Goal: Find specific page/section: Find specific page/section

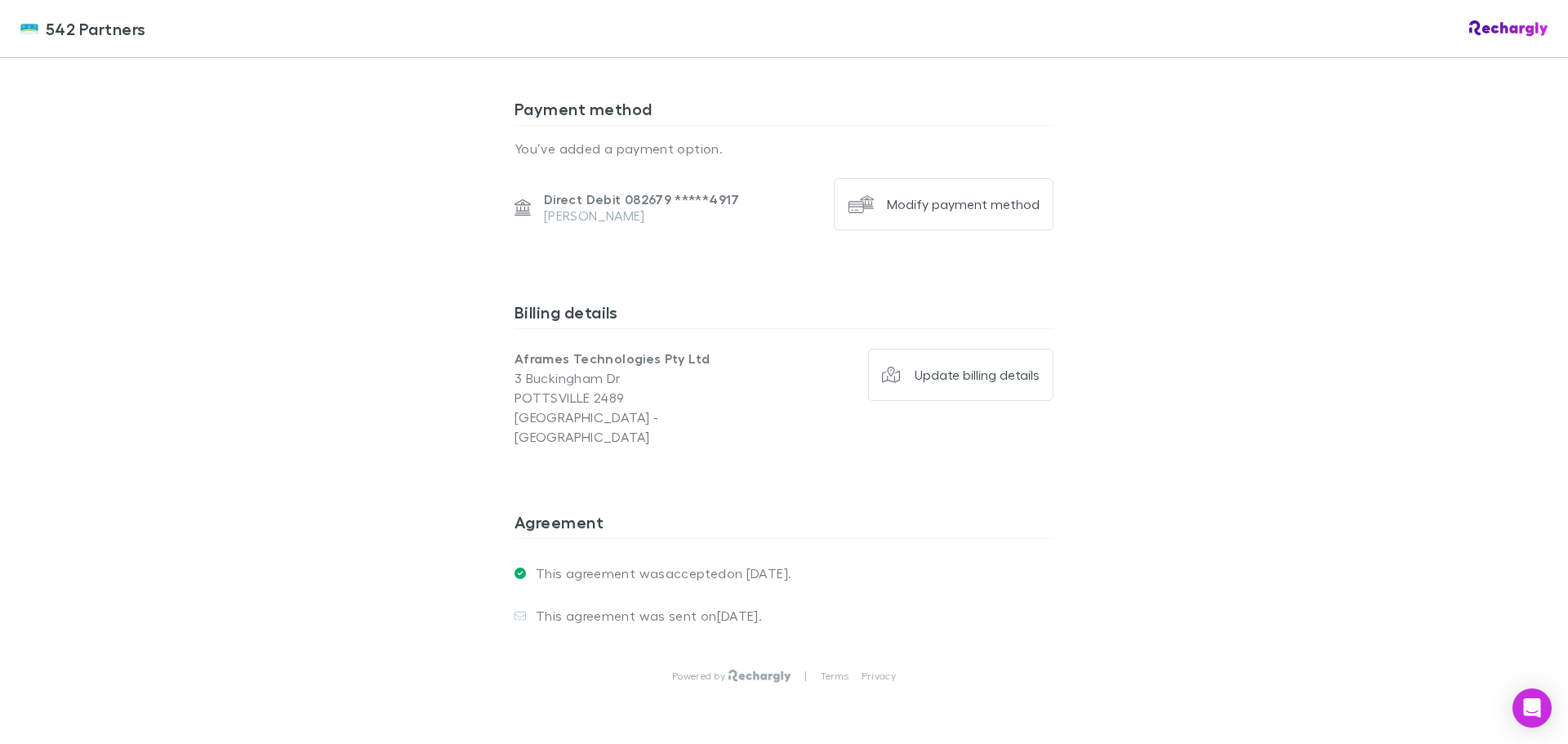
scroll to position [1147, 0]
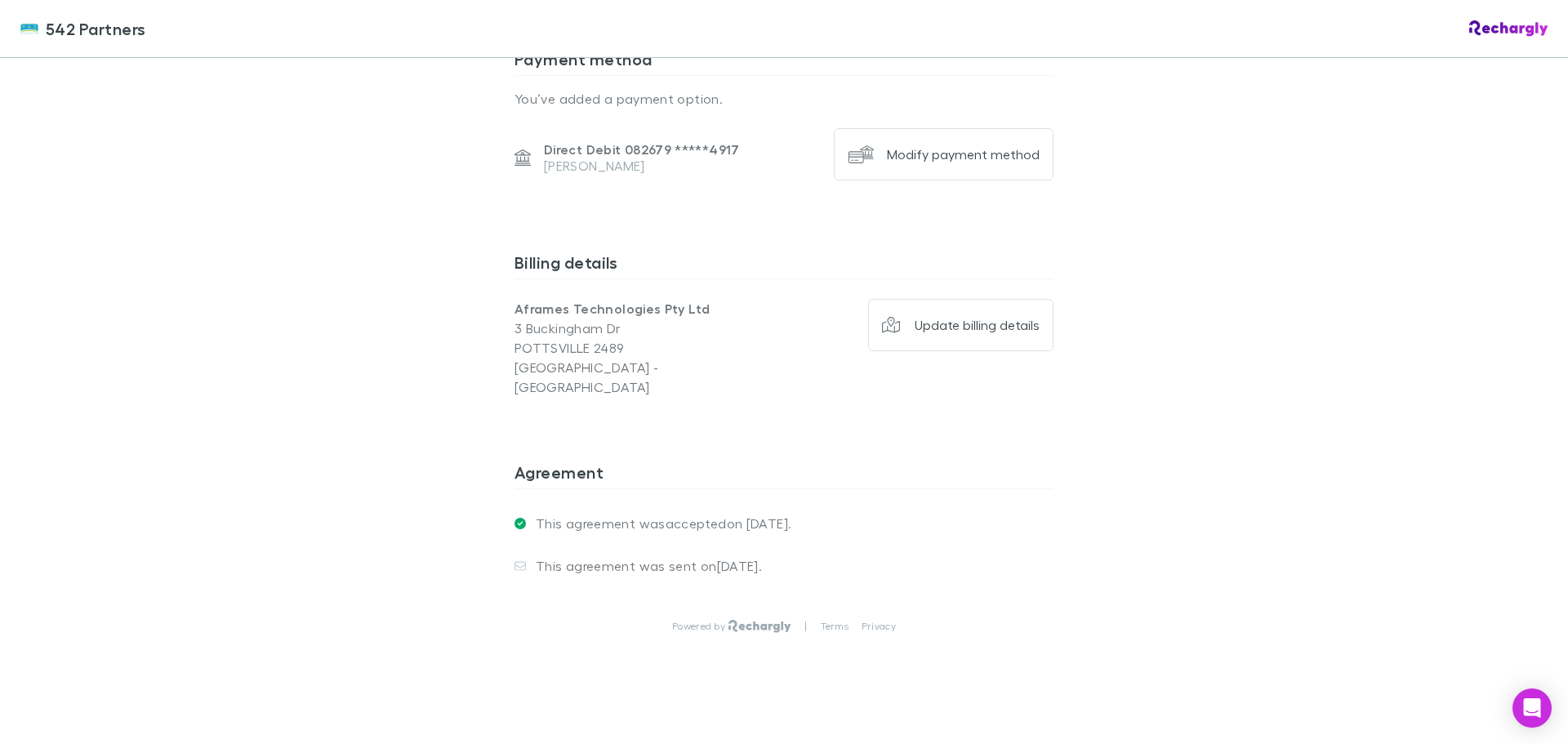
click at [73, 31] on span "542 Partners" at bounding box center [96, 29] width 100 height 24
click at [82, 22] on span "542 Partners" at bounding box center [96, 29] width 100 height 24
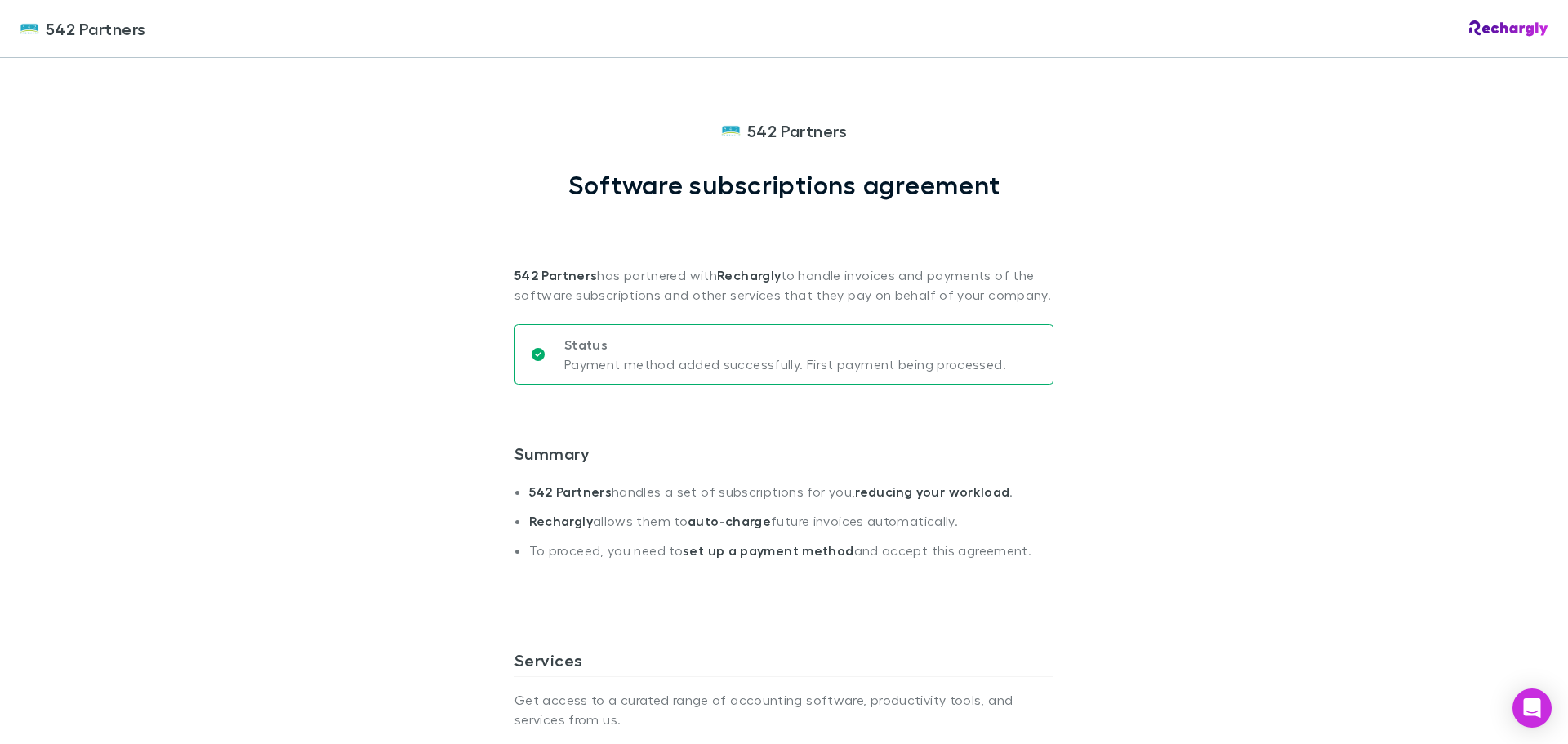
scroll to position [0, 0]
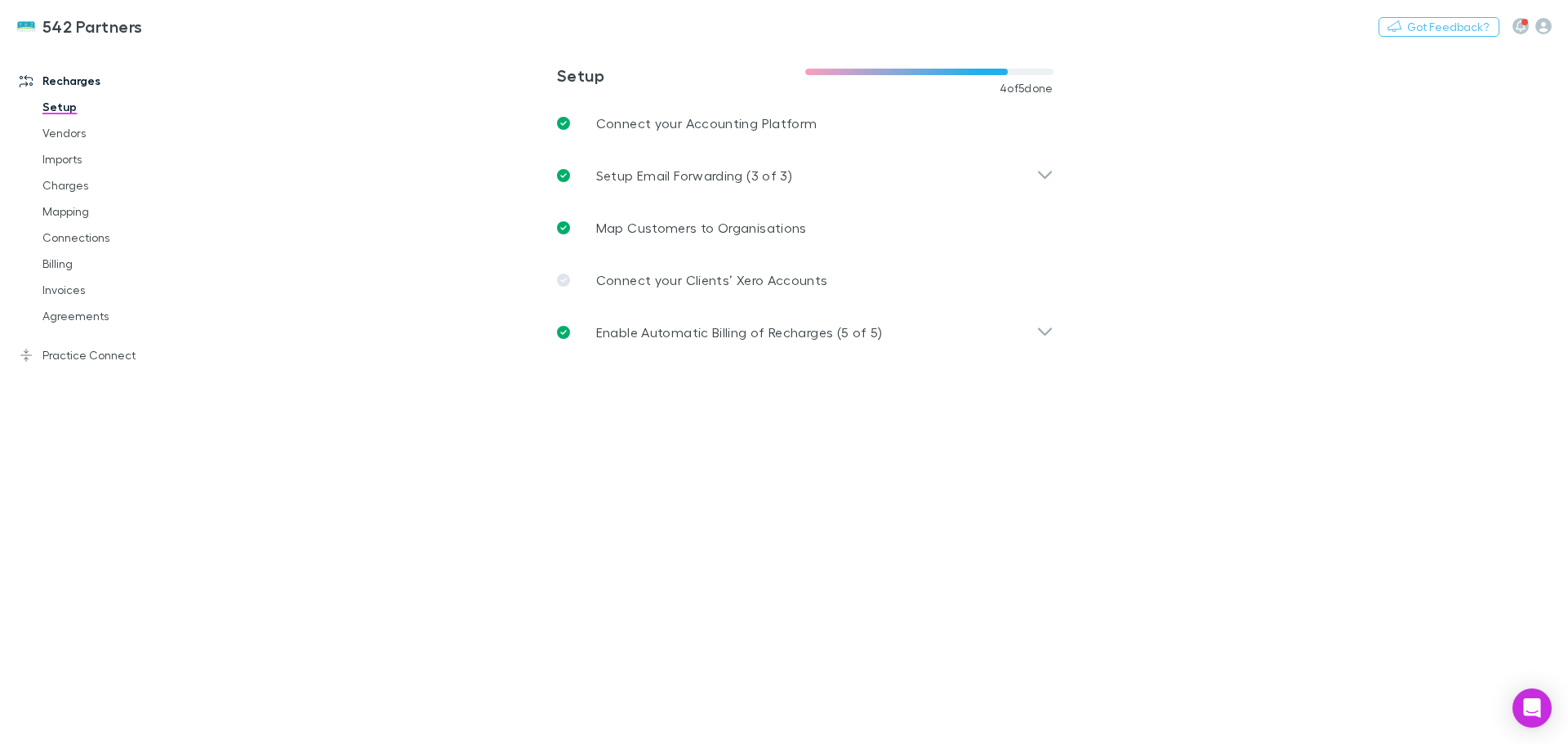
click at [69, 315] on link "Agreements" at bounding box center [123, 316] width 194 height 26
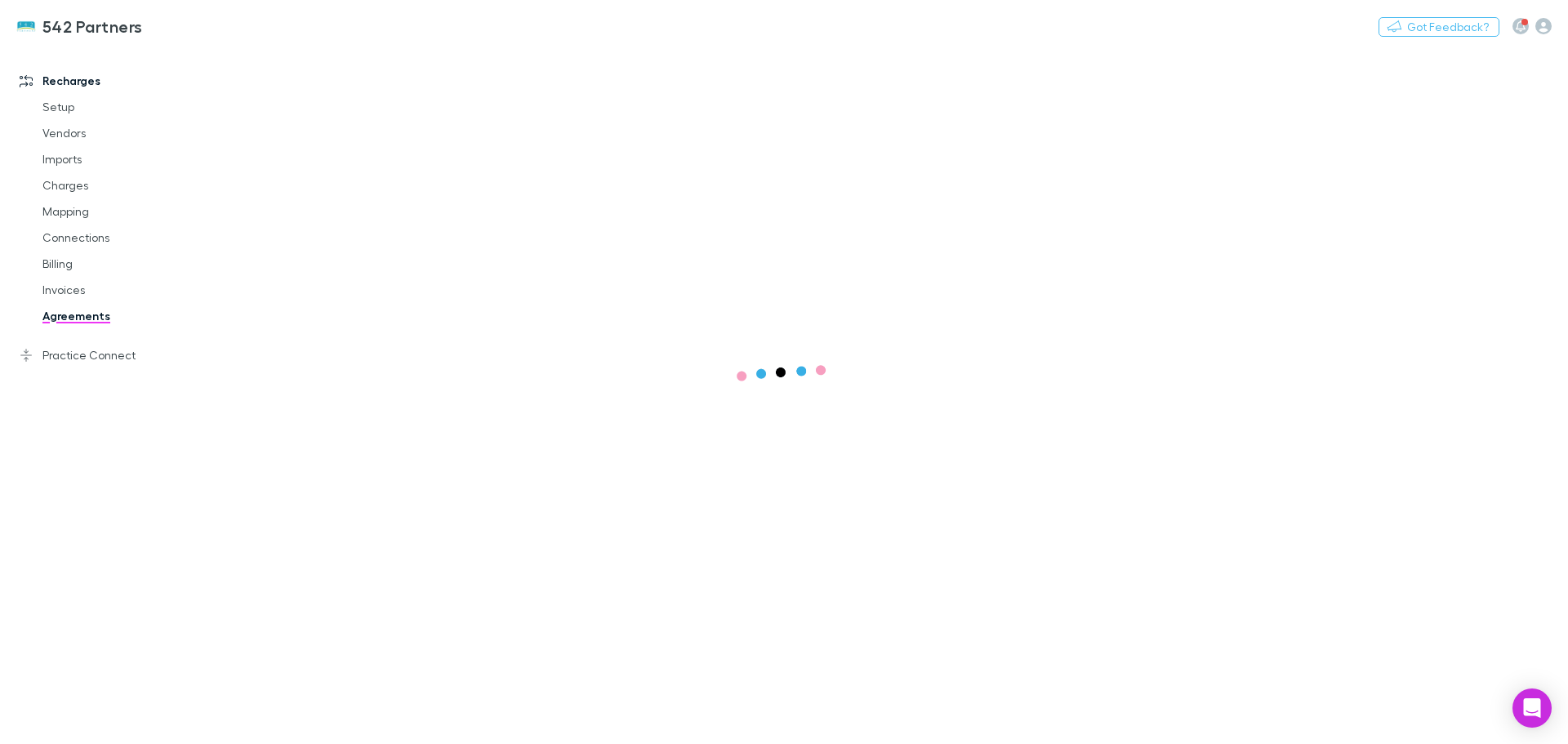
click at [65, 288] on link "Invoices" at bounding box center [123, 290] width 194 height 26
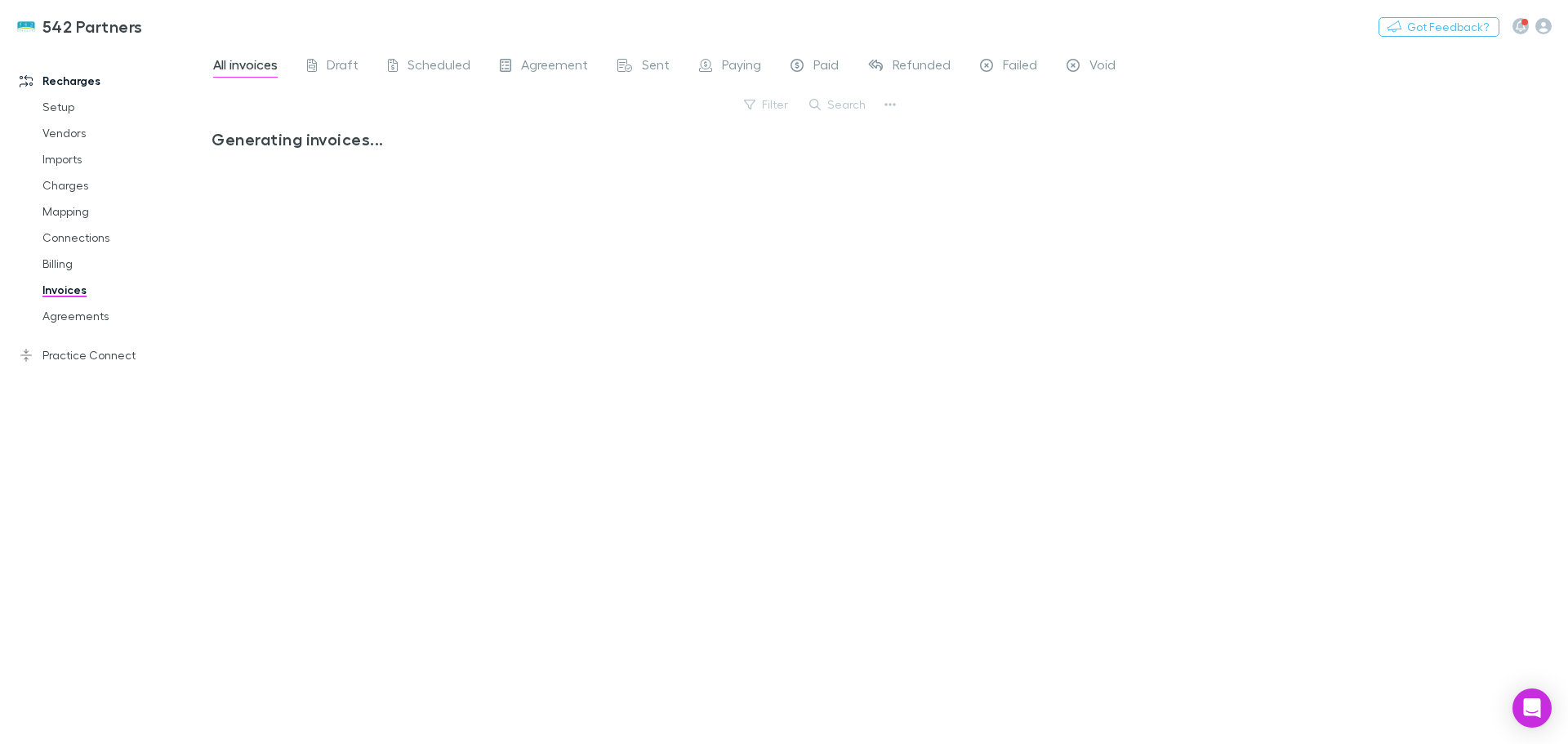
click at [78, 318] on link "Agreements" at bounding box center [123, 316] width 194 height 26
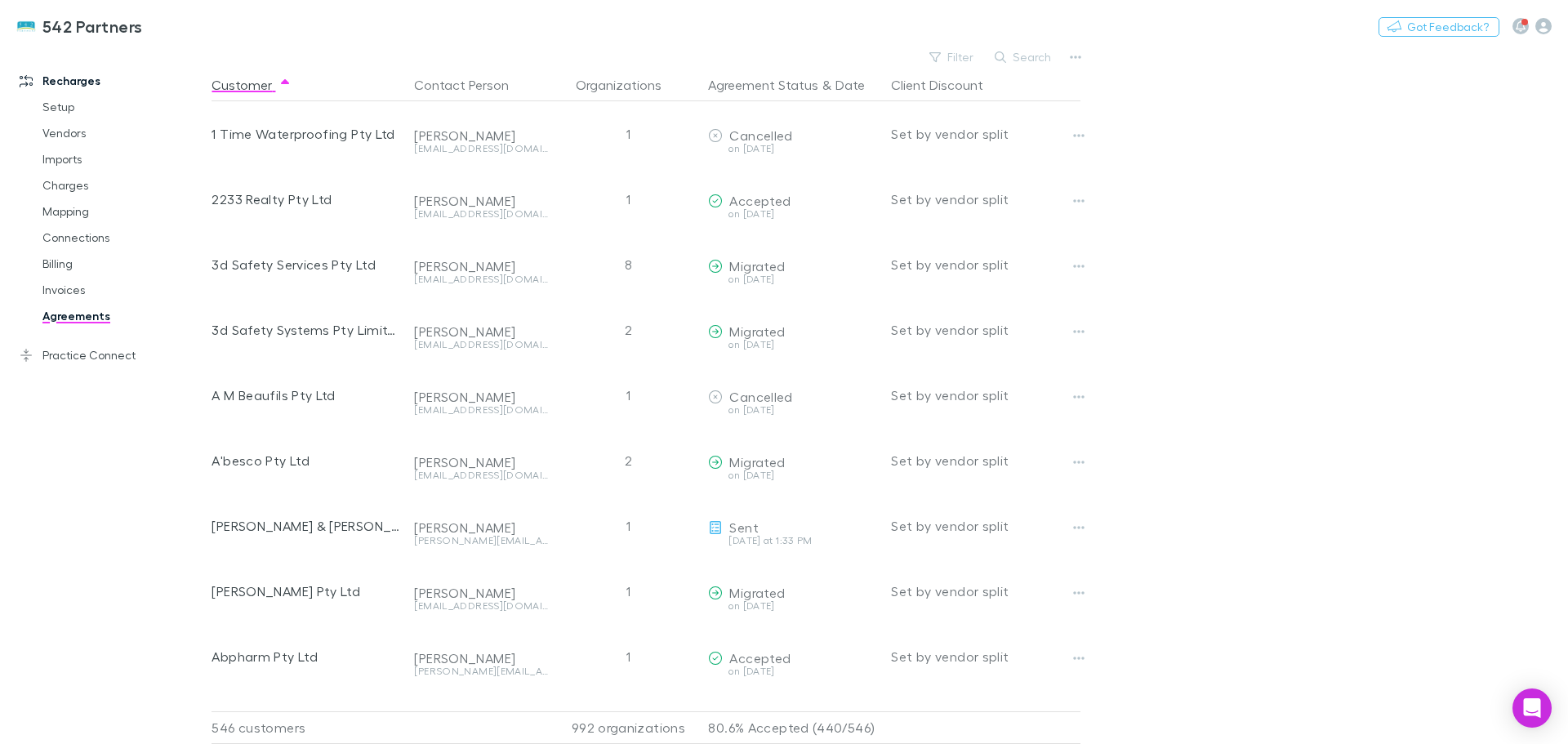
click at [1032, 58] on button "Search" at bounding box center [1023, 57] width 74 height 20
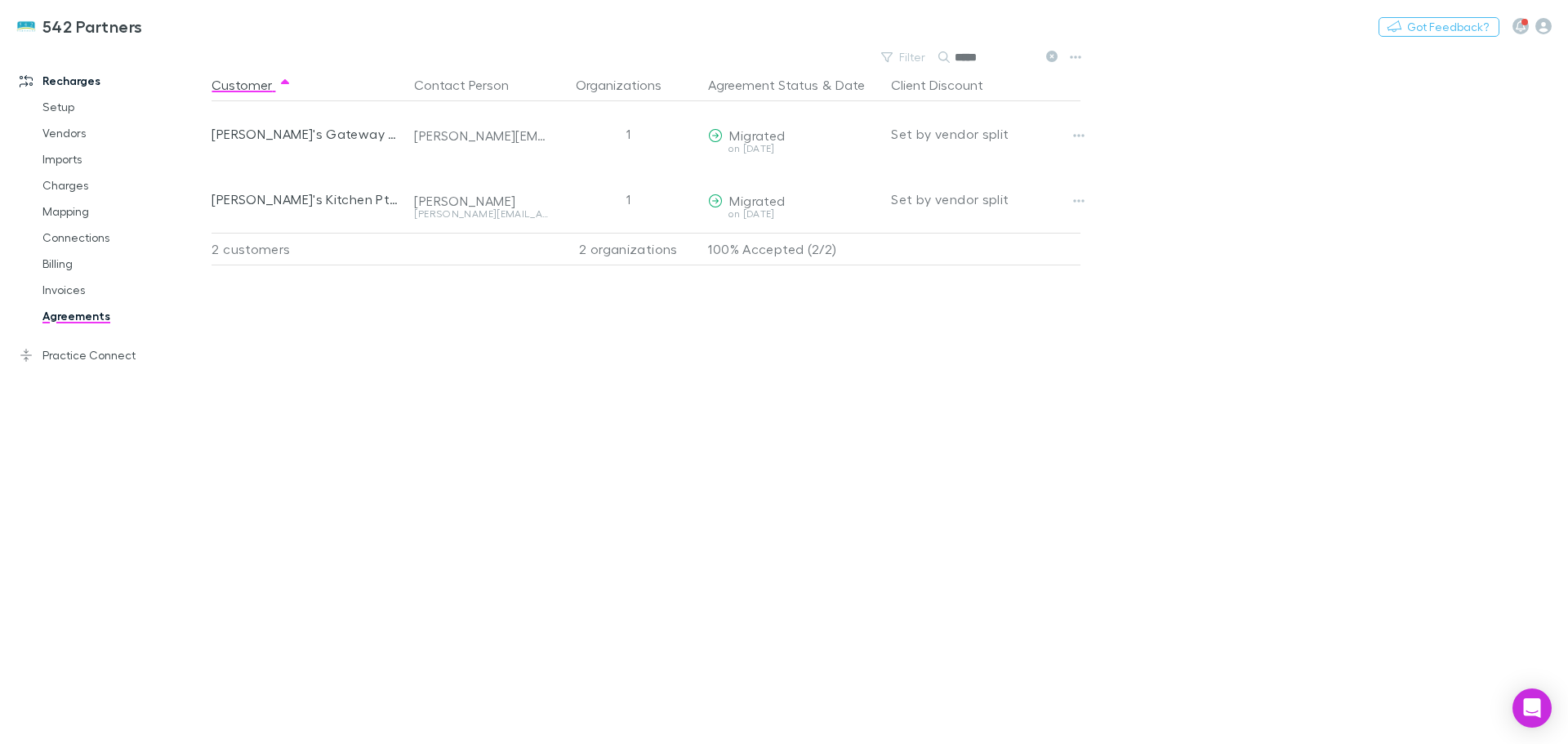
type input "*****"
click at [1074, 131] on icon "button" at bounding box center [1078, 135] width 11 height 13
click at [810, 149] on div at bounding box center [784, 372] width 1568 height 744
click at [0, 0] on button "Copy link" at bounding box center [0, 0] width 0 height 0
click at [751, 139] on span "Migrated" at bounding box center [757, 135] width 55 height 16
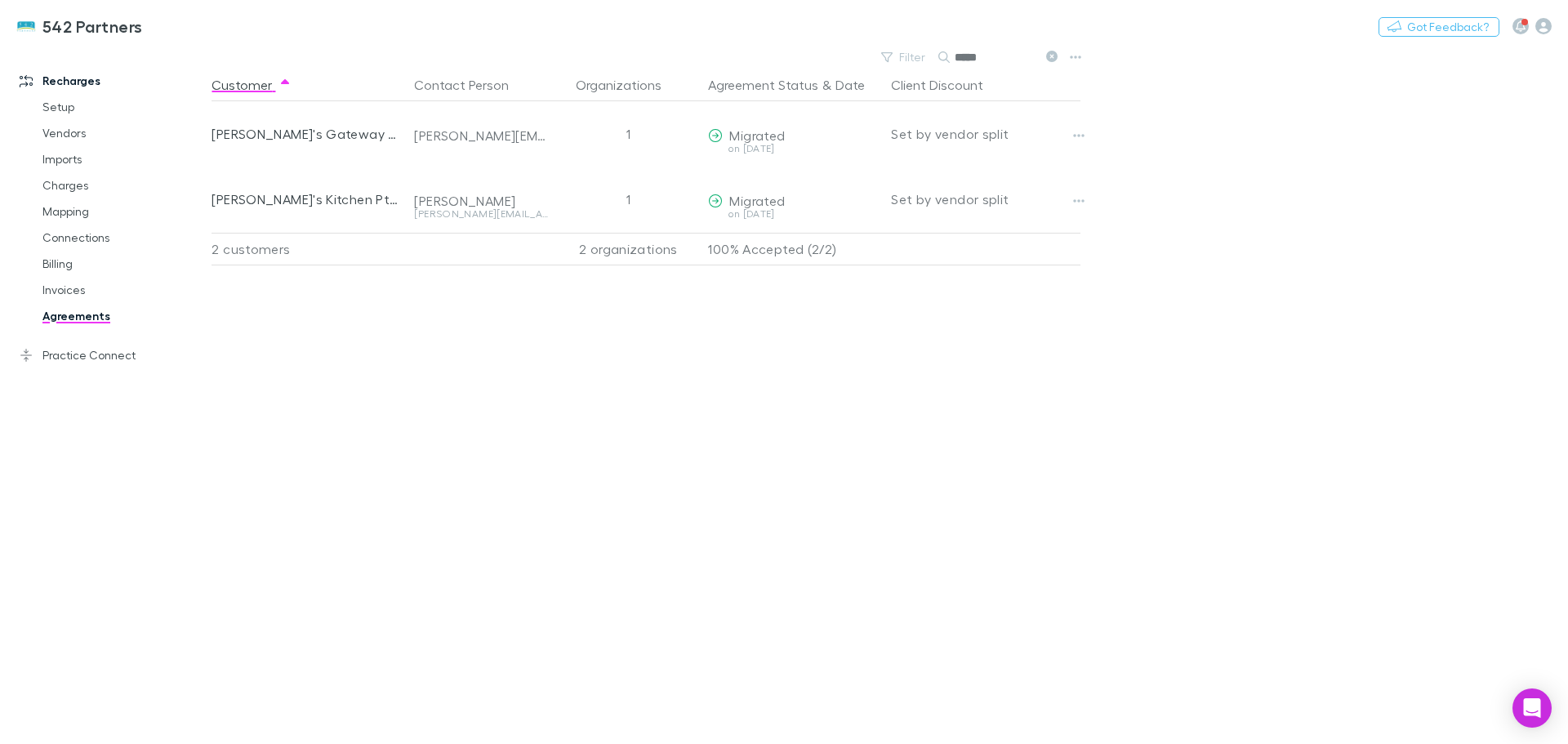
click at [0, 0] on button "Copy link" at bounding box center [0, 0] width 0 height 0
click at [1070, 137] on button "button" at bounding box center [1079, 135] width 23 height 23
click at [454, 132] on div at bounding box center [784, 372] width 1568 height 744
click at [646, 136] on div "1" at bounding box center [628, 133] width 147 height 65
drag, startPoint x: 310, startPoint y: 139, endPoint x: 294, endPoint y: 128, distance: 19.4
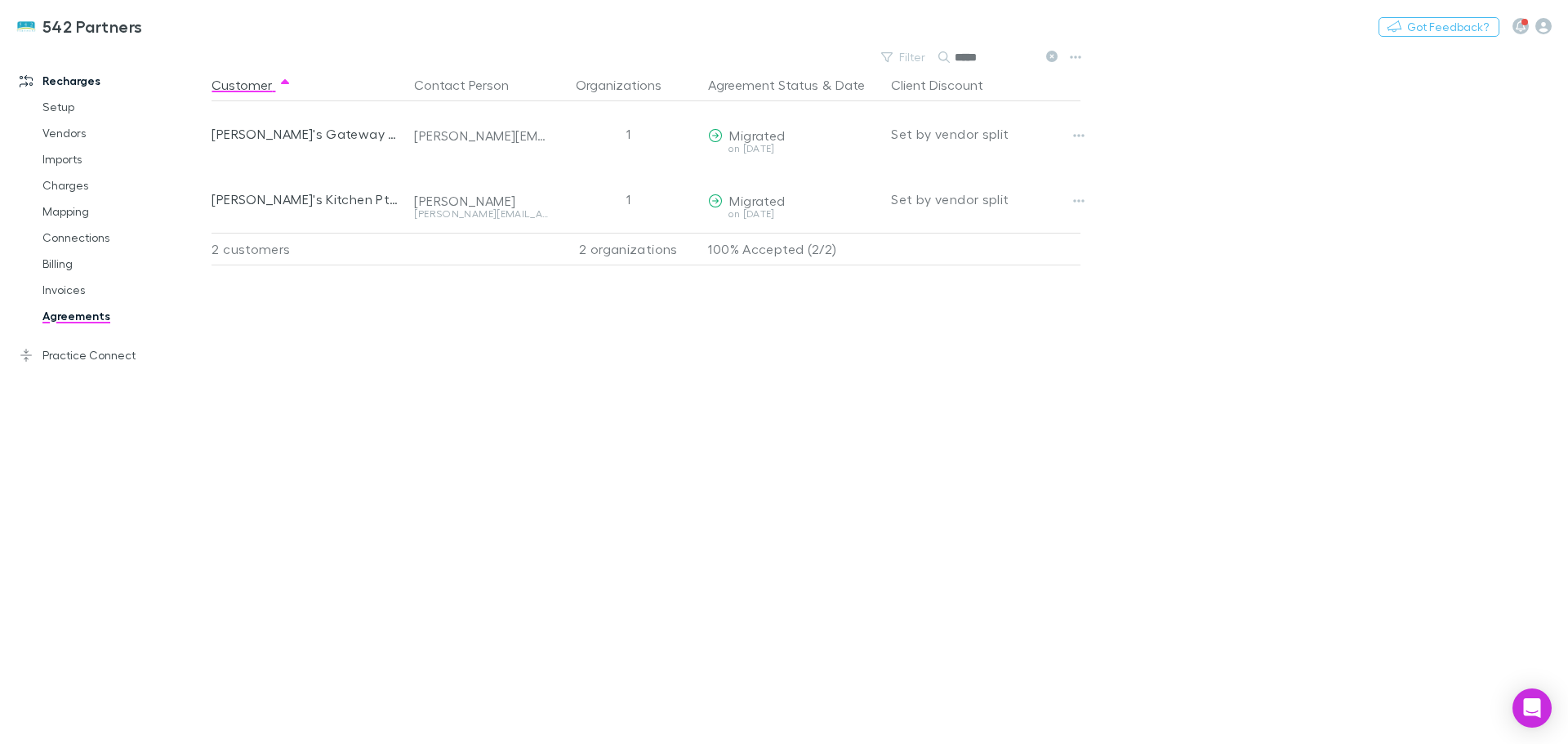
click at [309, 139] on div "Sammi's Gateway Pty Ltd" at bounding box center [306, 133] width 190 height 65
click at [426, 132] on div "tony@cococubano.com" at bounding box center [481, 135] width 134 height 16
click at [352, 139] on div "Sammi's Gateway Pty Ltd" at bounding box center [306, 133] width 190 height 65
click at [67, 283] on link "Invoices" at bounding box center [123, 290] width 194 height 26
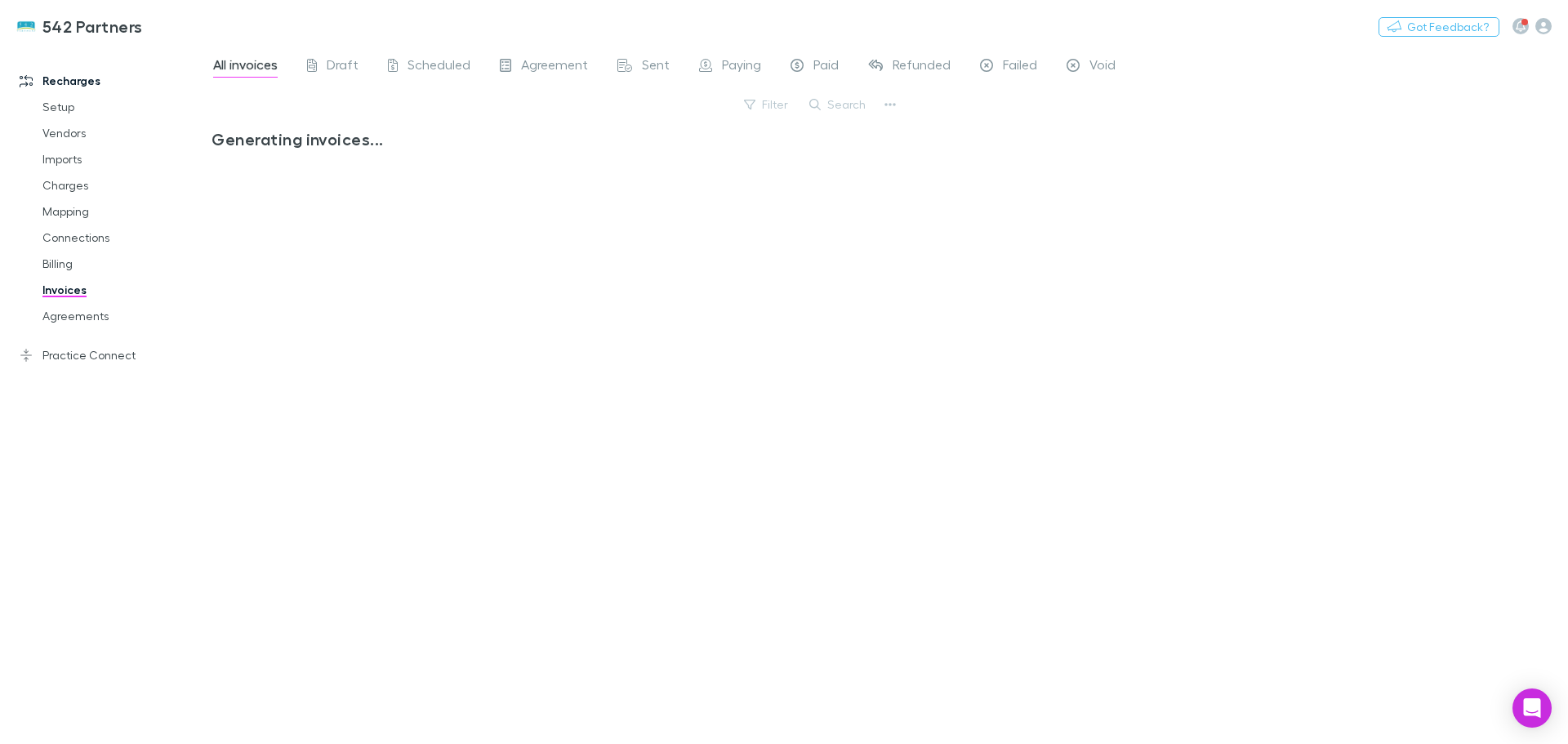
click at [841, 108] on button "Search" at bounding box center [838, 104] width 74 height 20
type input "*******"
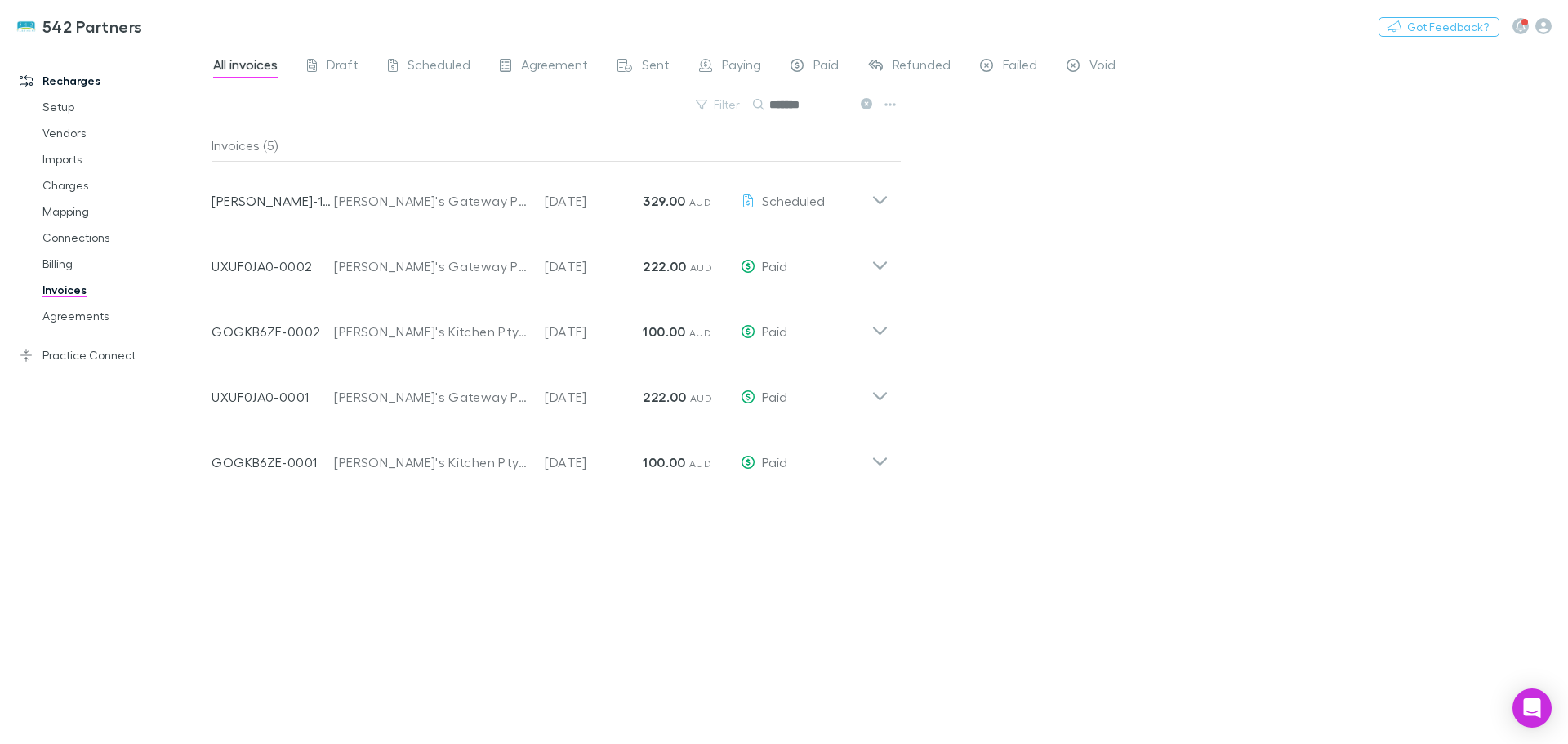
click at [879, 272] on icon at bounding box center [880, 260] width 17 height 33
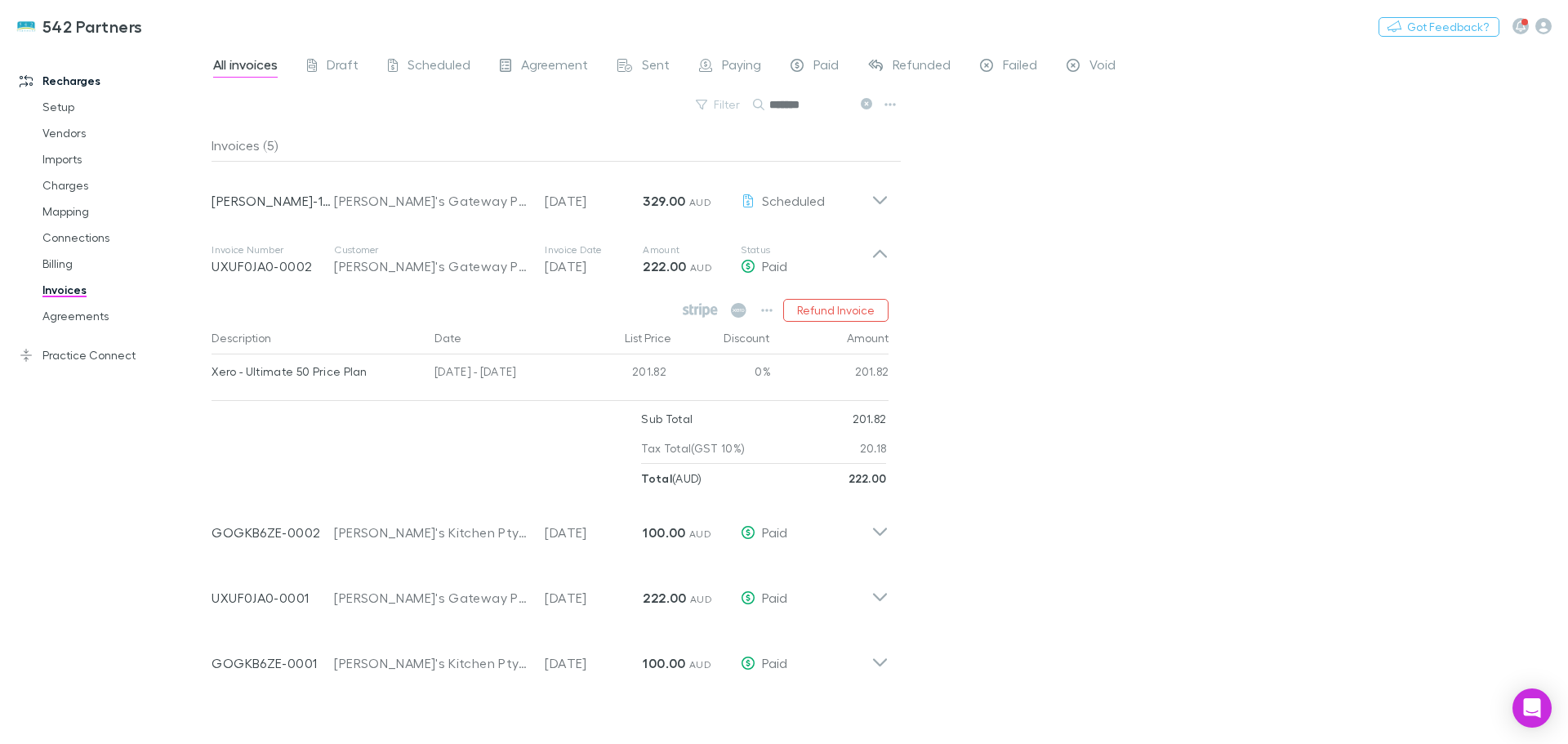
click at [252, 262] on p "UXUF0JA0-0002" at bounding box center [272, 266] width 122 height 20
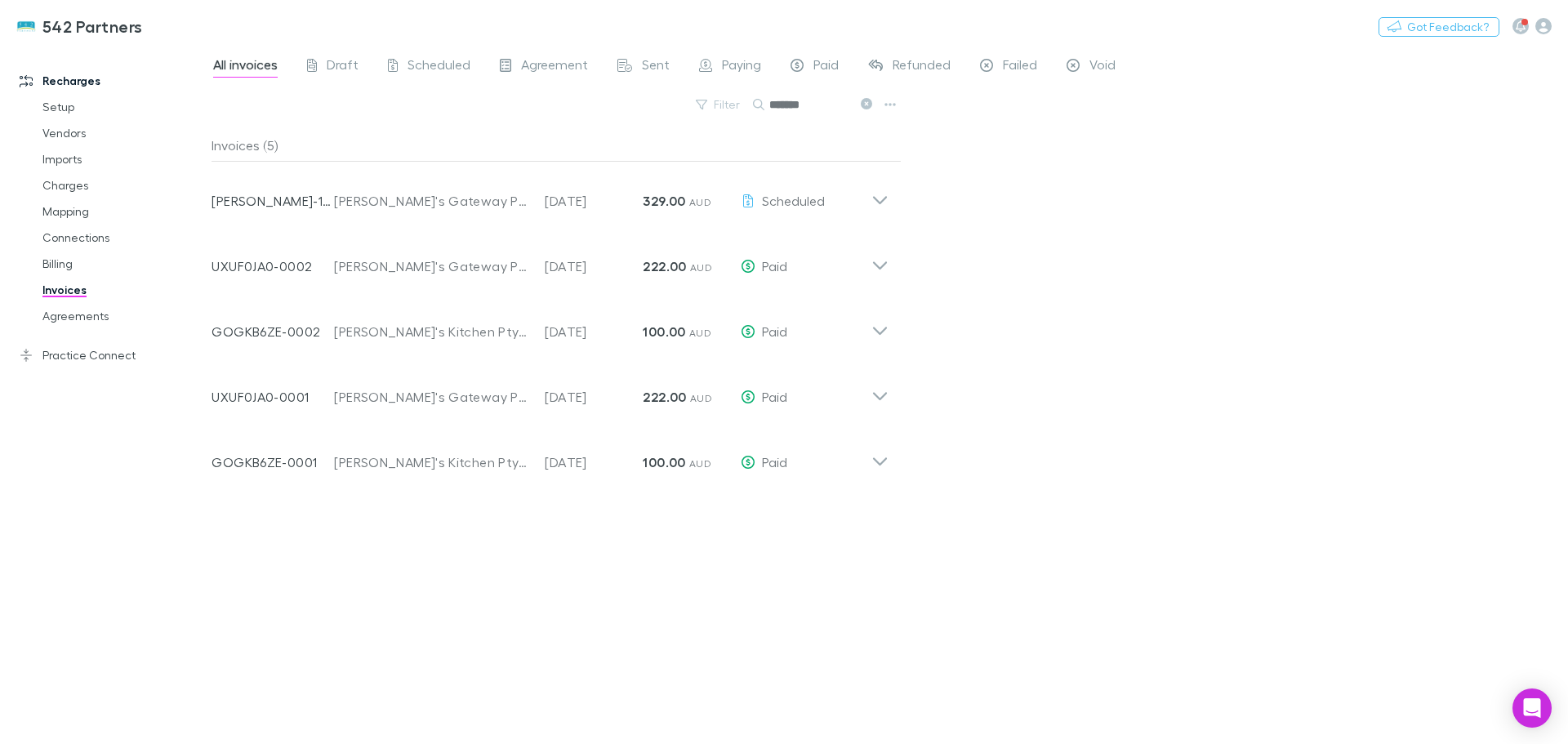
click at [254, 262] on p "UXUF0JA0-0002" at bounding box center [272, 266] width 122 height 20
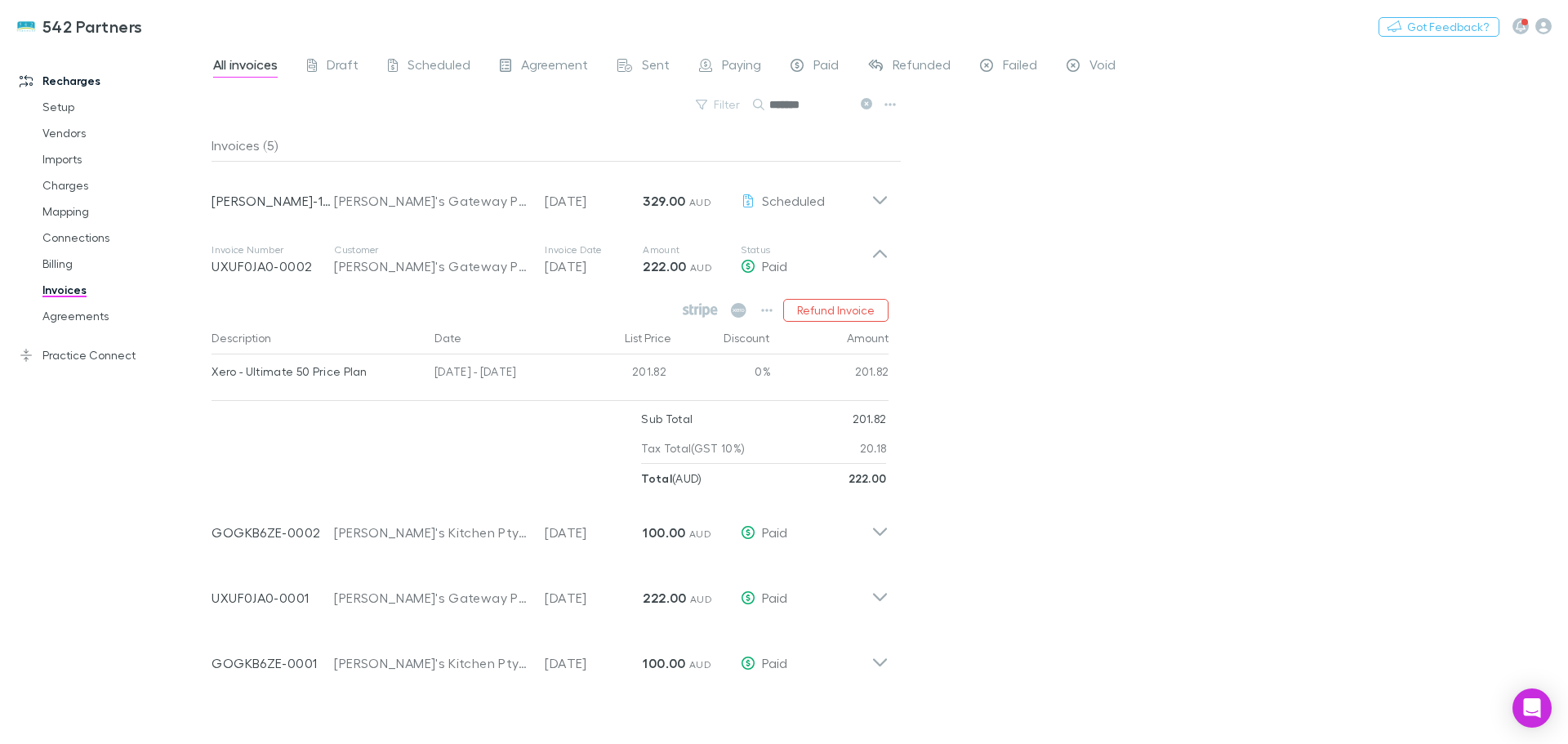
click at [765, 307] on icon "button" at bounding box center [766, 310] width 11 height 13
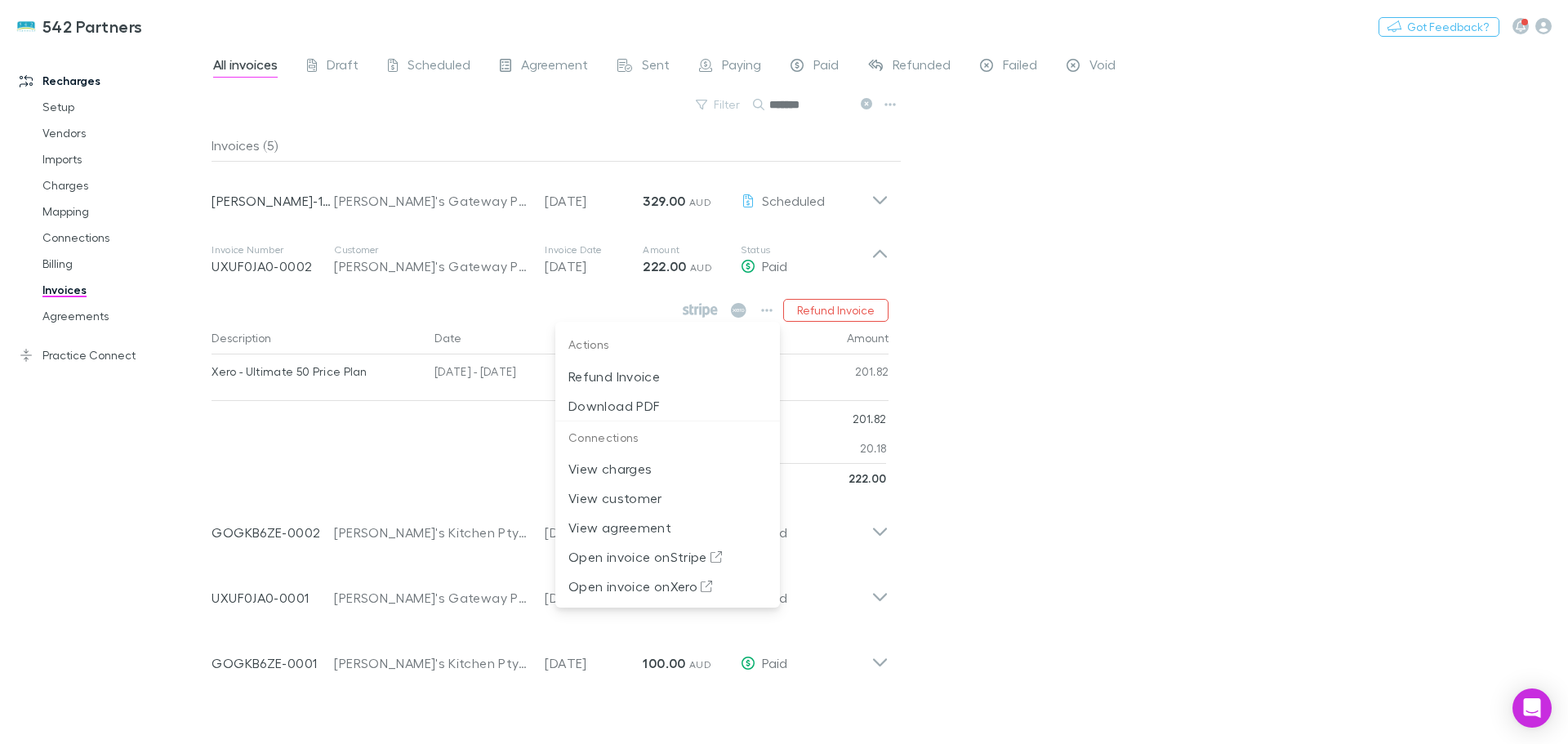
click at [666, 396] on p "Download PDF" at bounding box center [667, 405] width 198 height 20
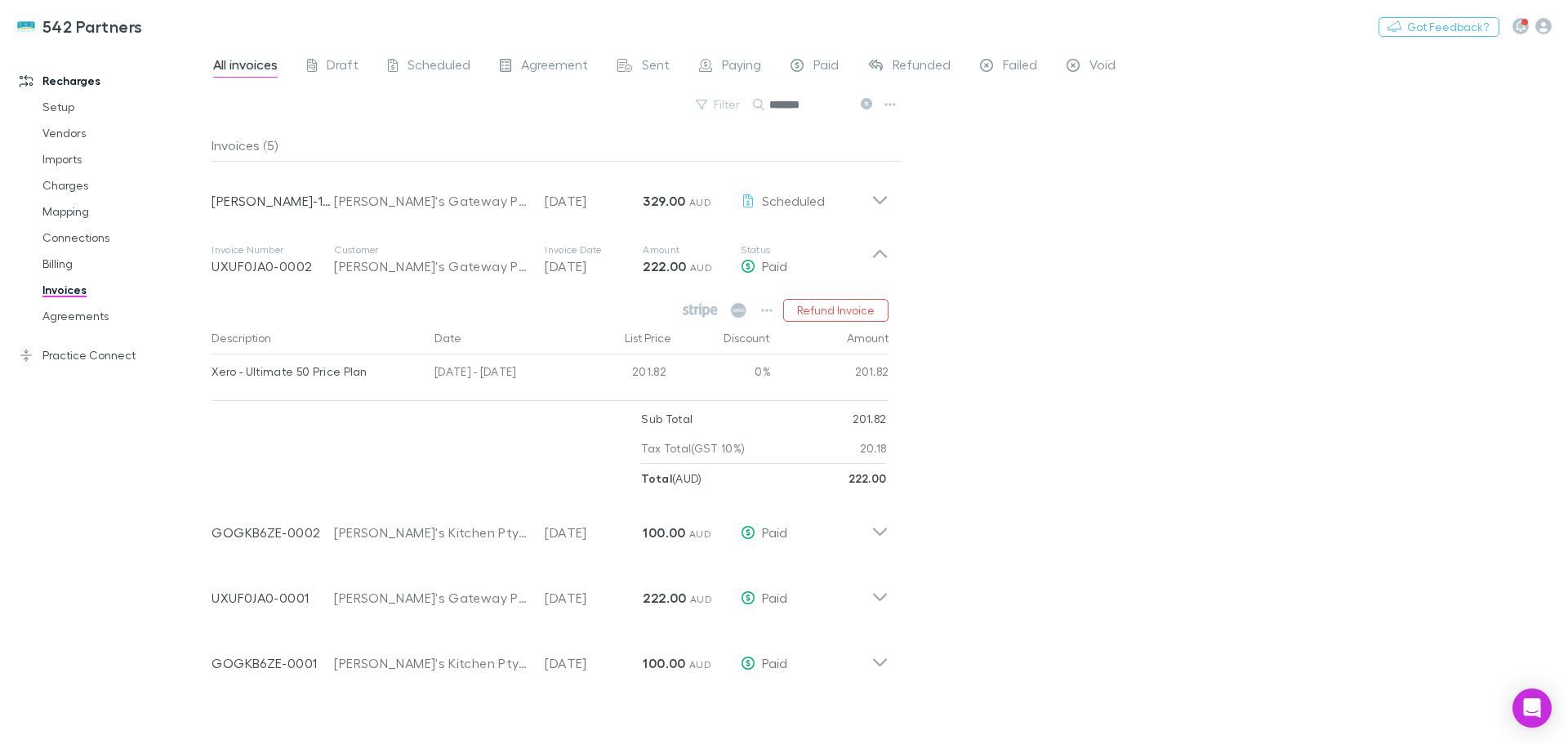
drag, startPoint x: 1238, startPoint y: 484, endPoint x: 932, endPoint y: 356, distance: 331.7
click at [1238, 484] on div "All invoices Draft Scheduled Agreement Sent Paying Paid Refunded Failed Void Fi…" at bounding box center [889, 395] width 1357 height 698
click at [881, 254] on icon at bounding box center [880, 260] width 17 height 33
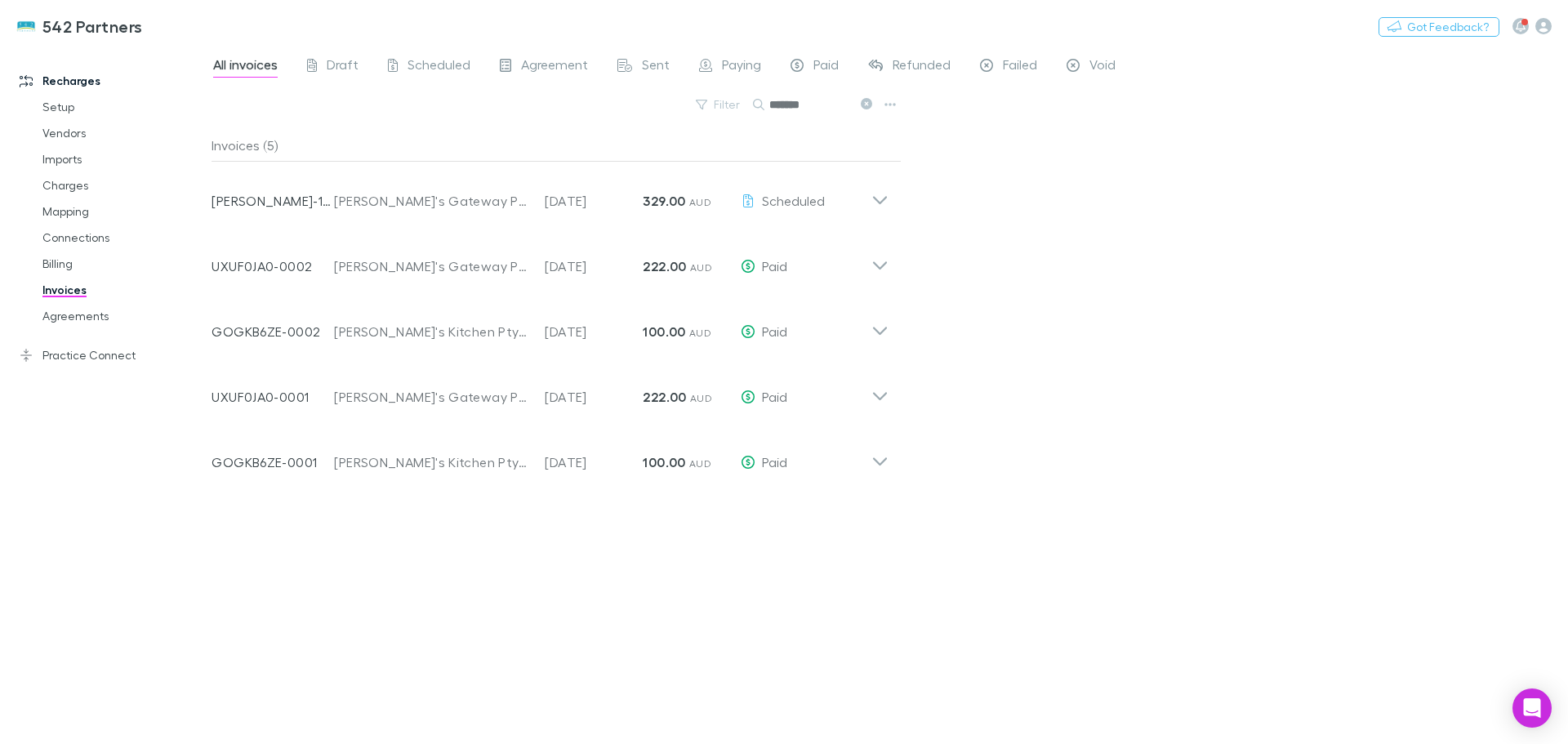
click at [241, 263] on p "UXUF0JA0-0002" at bounding box center [272, 266] width 122 height 20
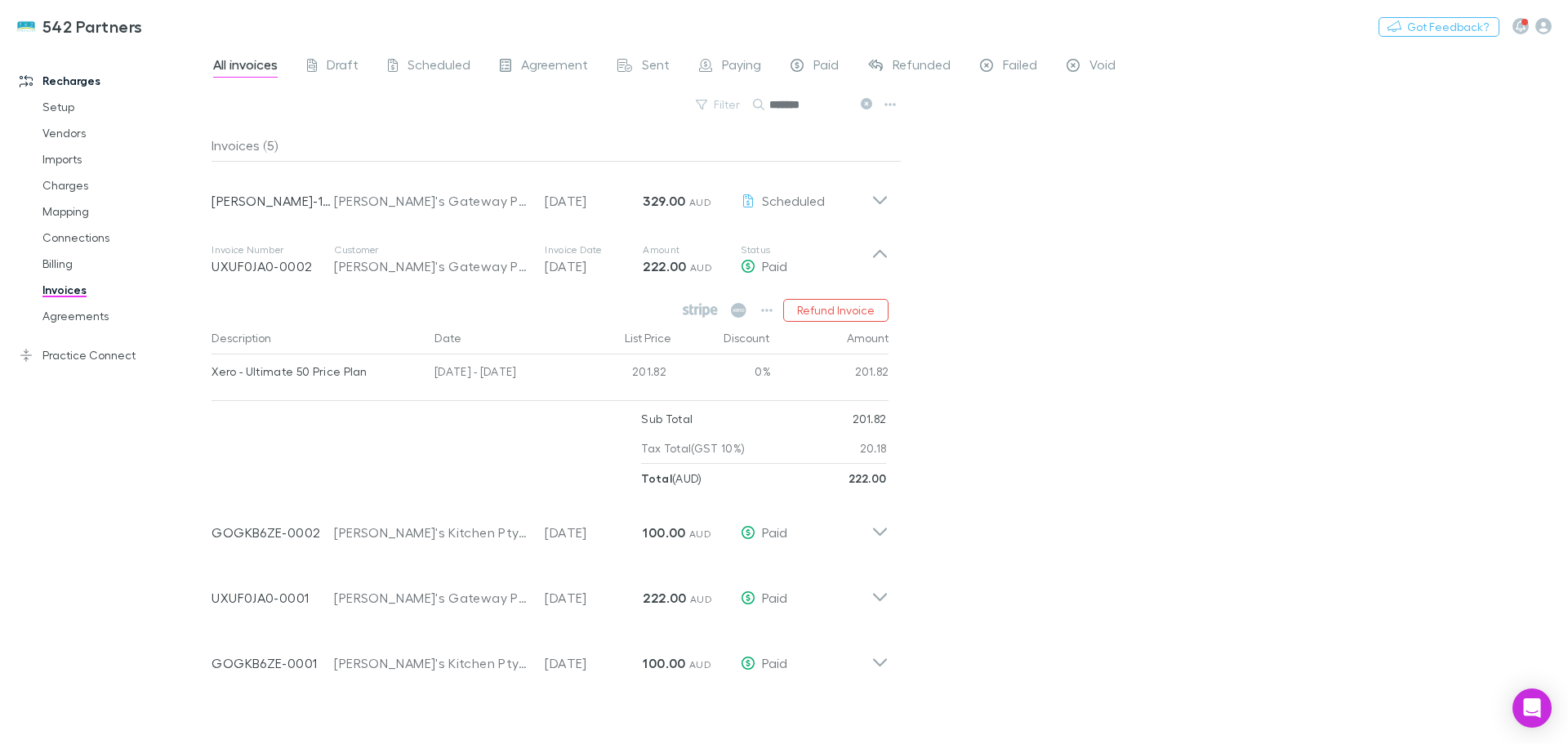
click at [241, 263] on p "UXUF0JA0-0002" at bounding box center [272, 266] width 122 height 20
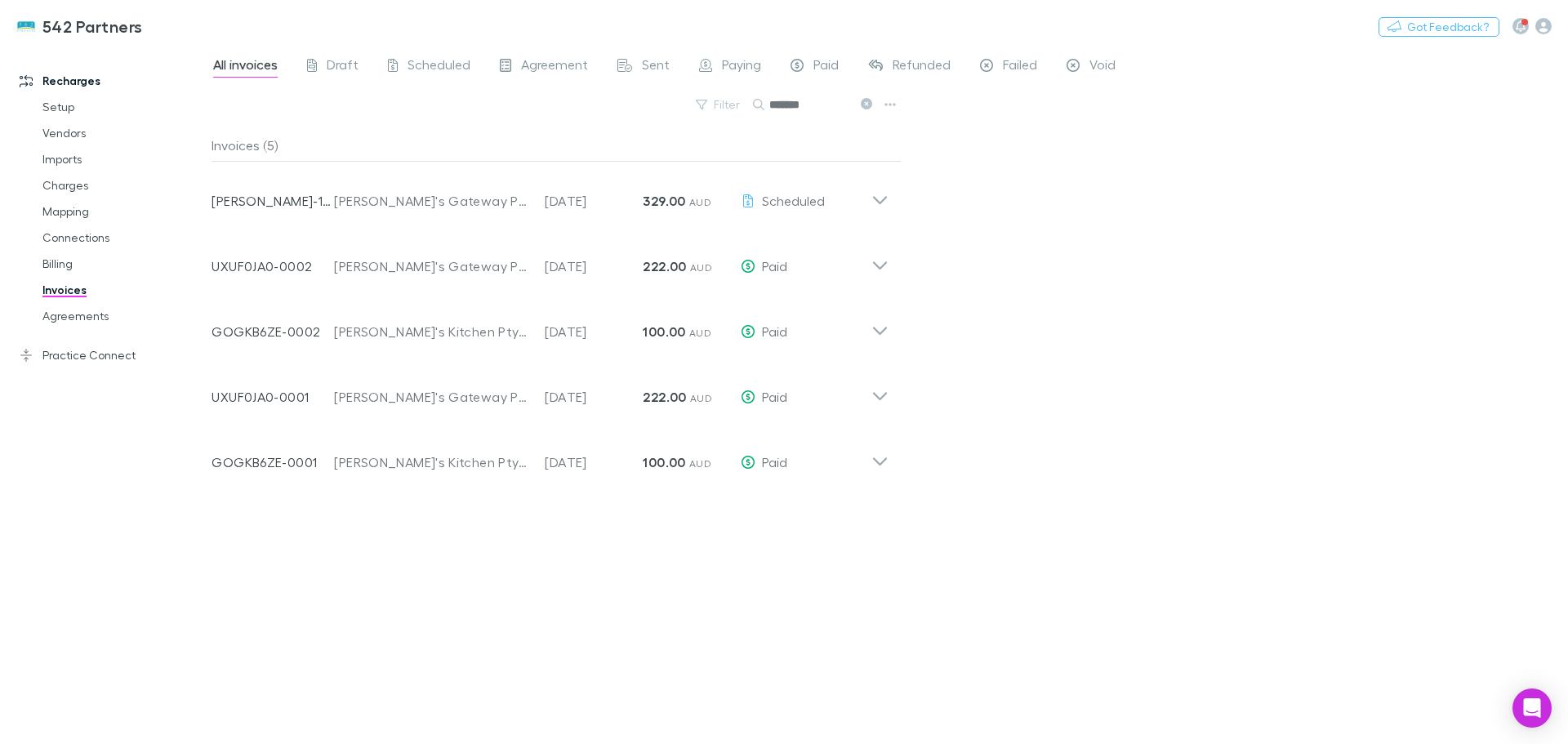
click at [521, 63] on span "Agreement" at bounding box center [554, 67] width 67 height 22
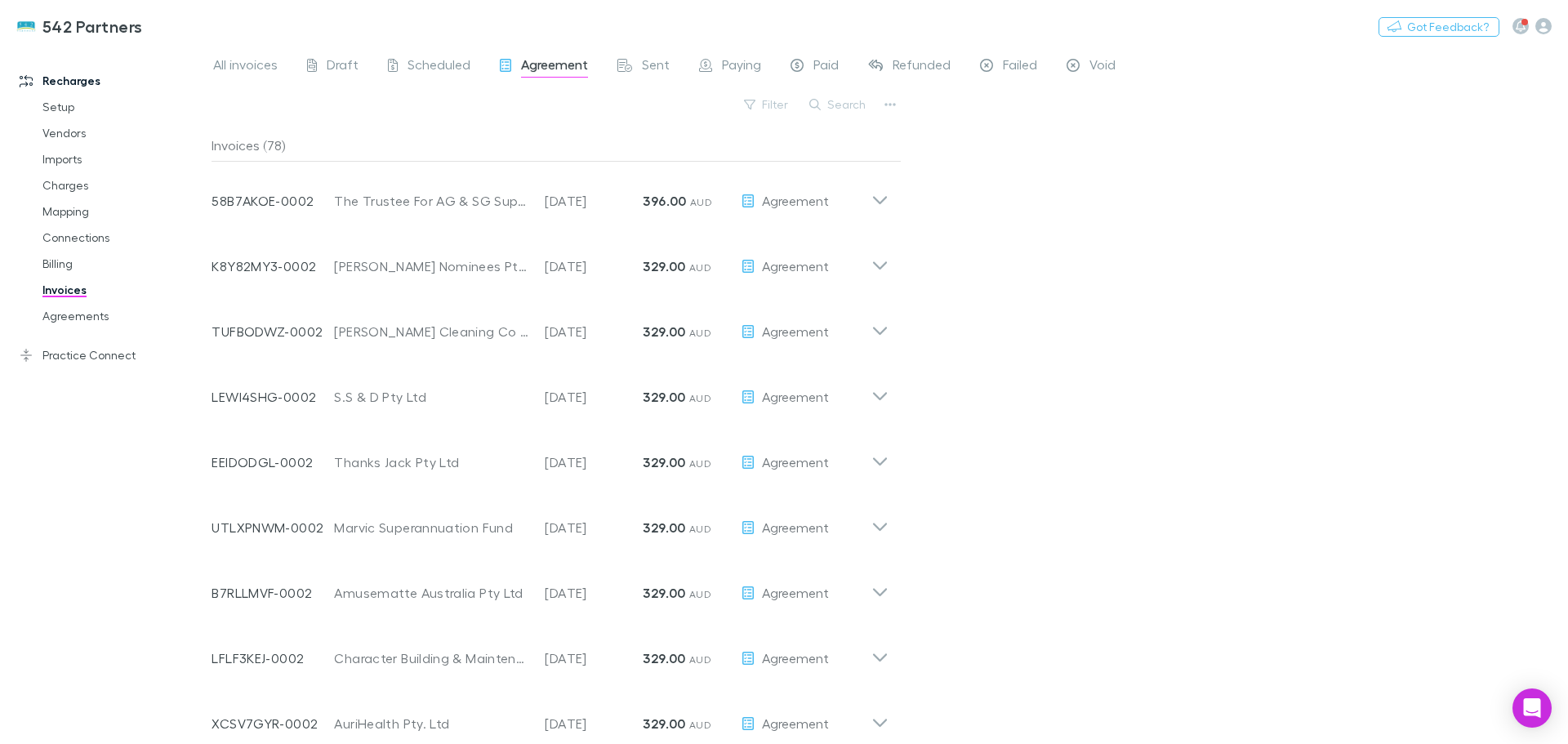
click at [845, 106] on button "Search" at bounding box center [838, 104] width 74 height 20
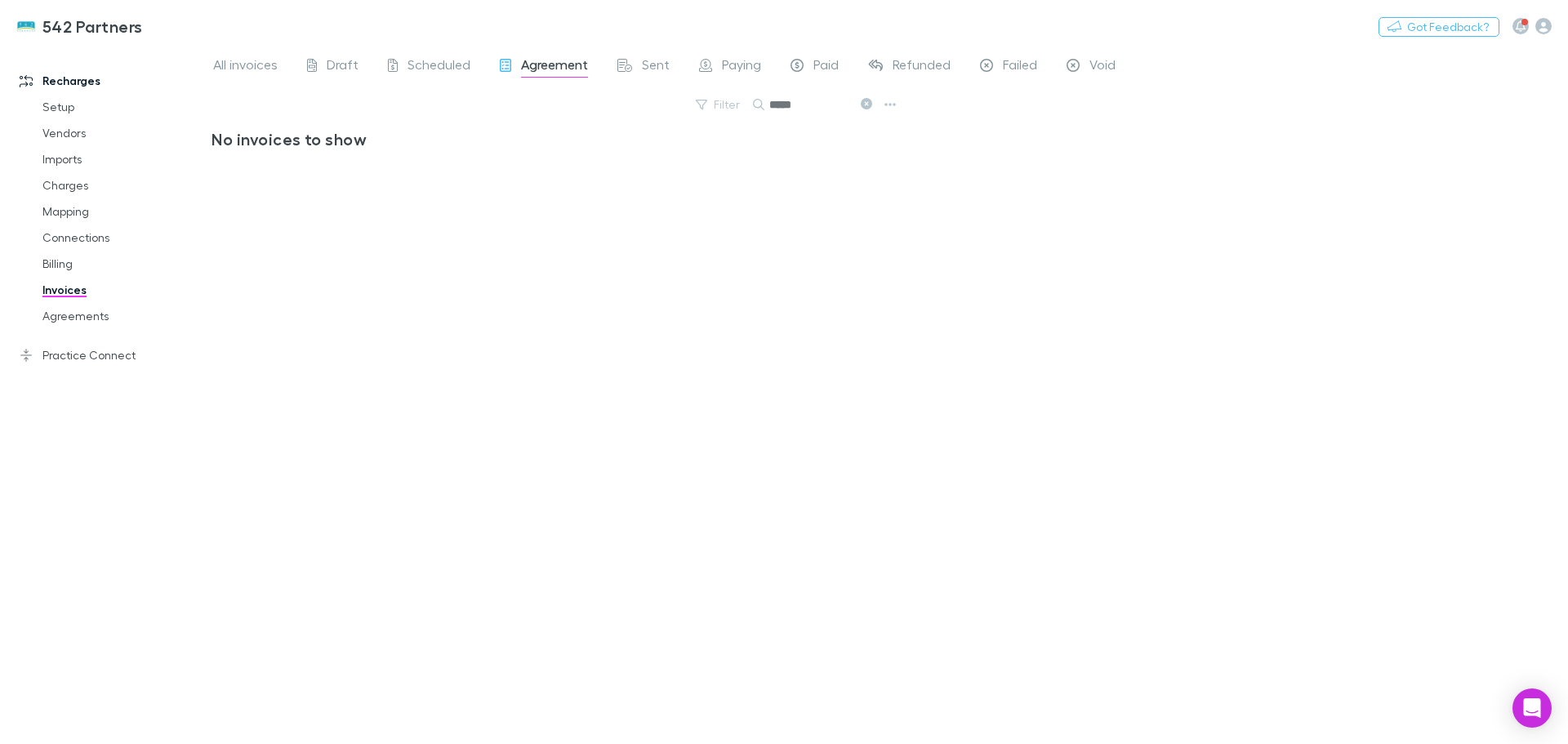
click at [804, 107] on input "*****" at bounding box center [810, 105] width 81 height 23
type input "*******"
drag, startPoint x: 648, startPoint y: 225, endPoint x: 552, endPoint y: 199, distance: 99.5
click at [644, 225] on div "No invoices to show" at bounding box center [556, 430] width 690 height 602
click at [540, 70] on span "Agreement" at bounding box center [554, 67] width 67 height 22
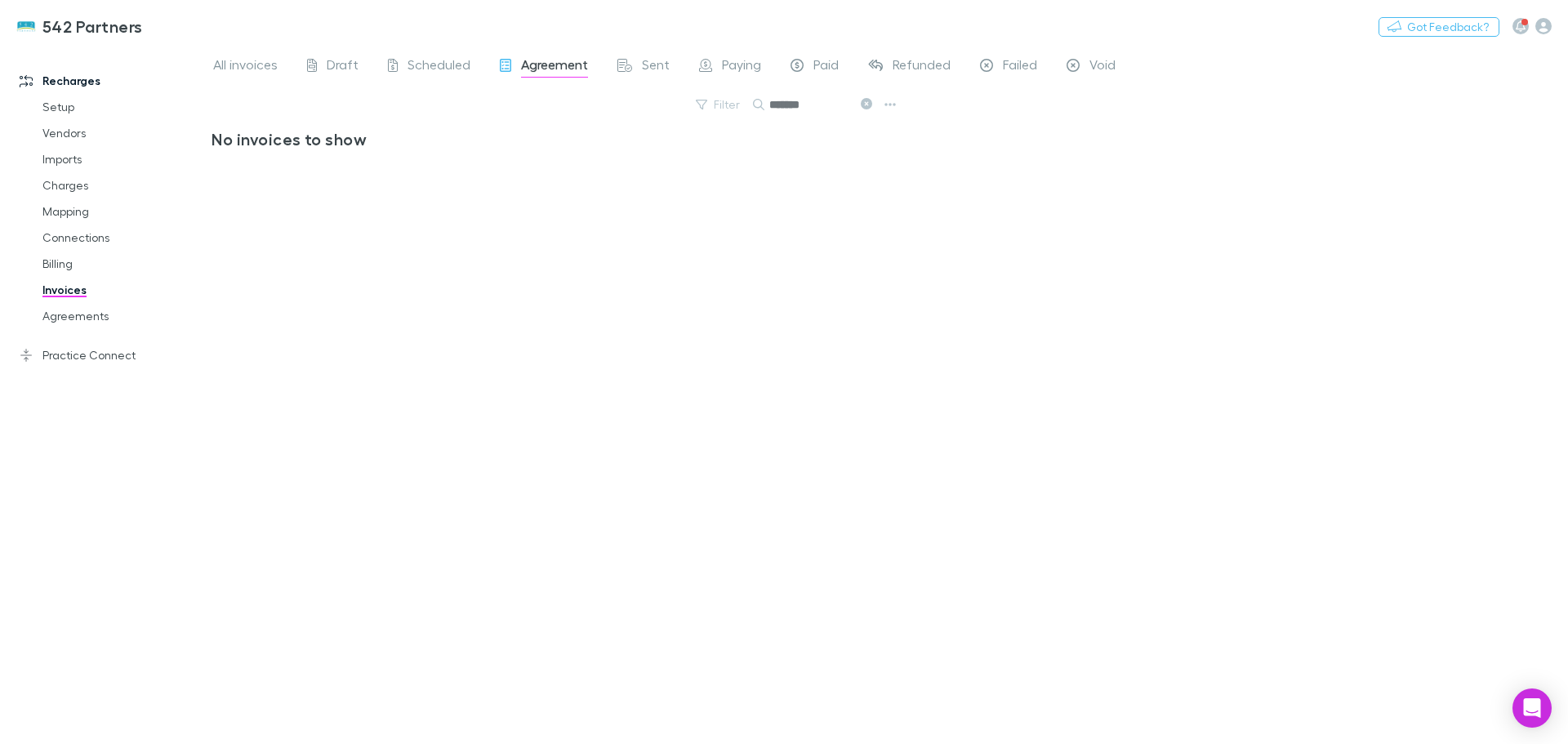
click at [69, 312] on link "Agreements" at bounding box center [123, 316] width 194 height 26
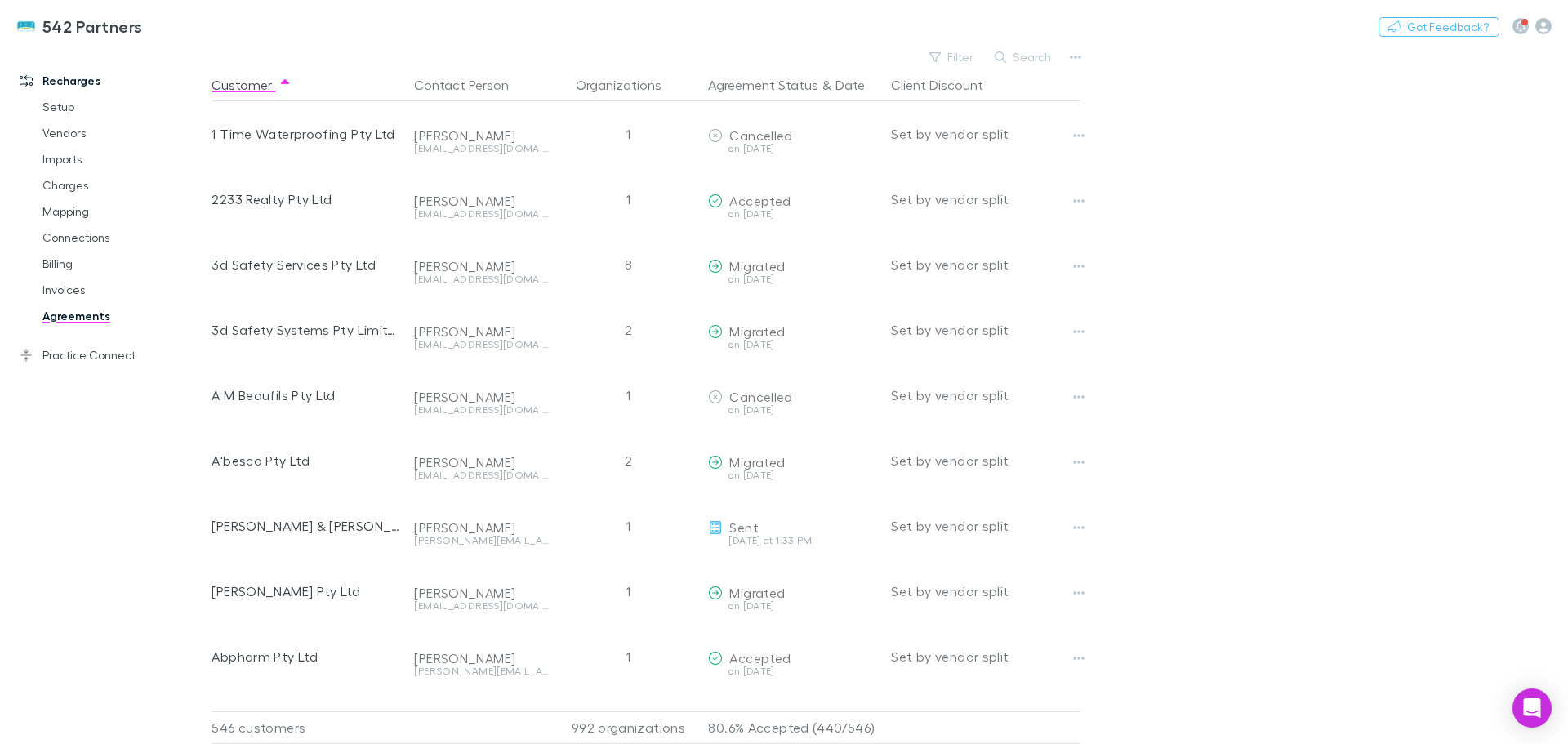
click at [1046, 55] on button "Search" at bounding box center [1023, 57] width 74 height 20
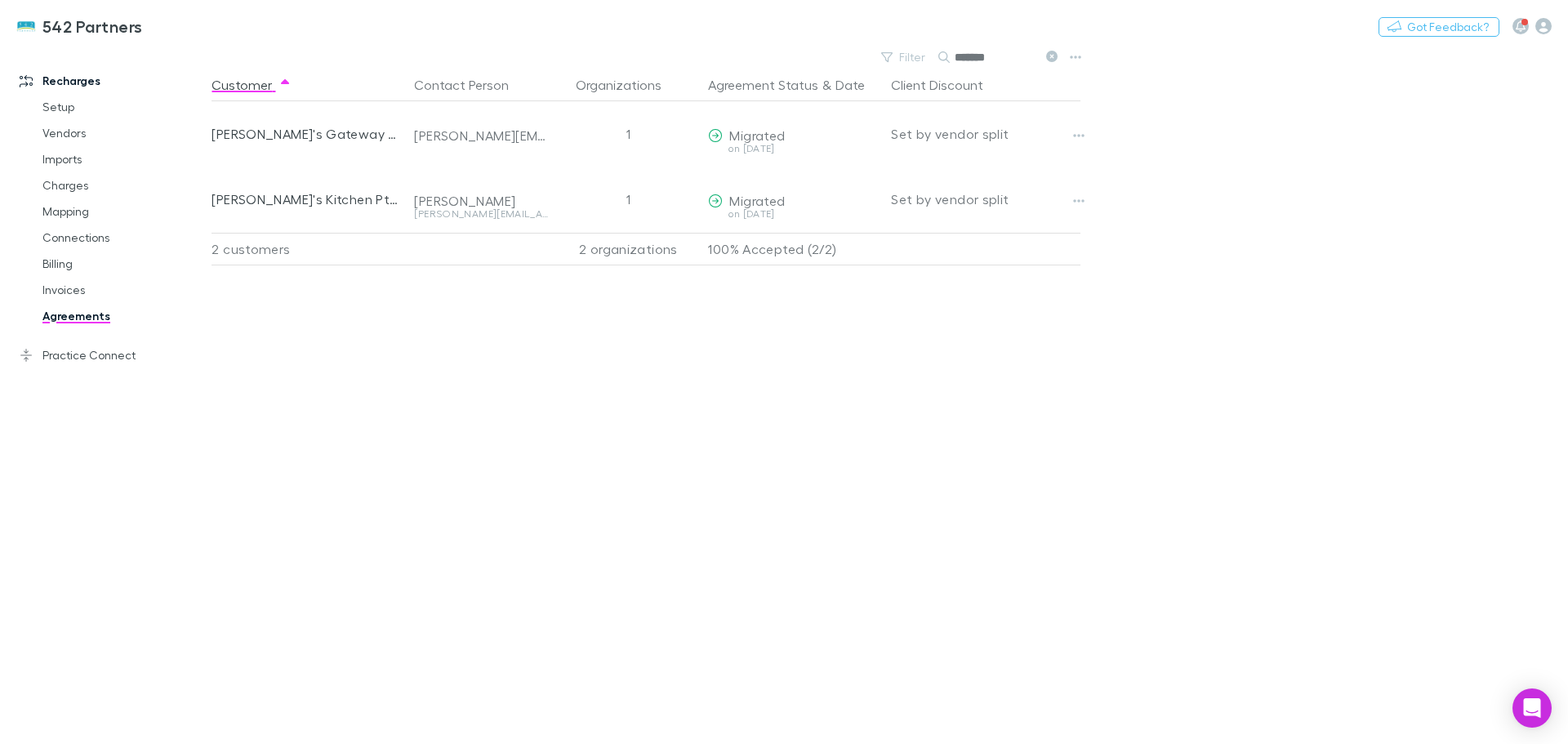
click at [1011, 495] on div "Customer Contact Person Organizations Agreement Status & Date Client Discount S…" at bounding box center [661, 406] width 899 height 676
click at [76, 318] on link "Agreements" at bounding box center [123, 316] width 194 height 26
drag, startPoint x: 1006, startPoint y: 63, endPoint x: 948, endPoint y: 61, distance: 58.0
click at [948, 61] on div "*******" at bounding box center [999, 57] width 122 height 20
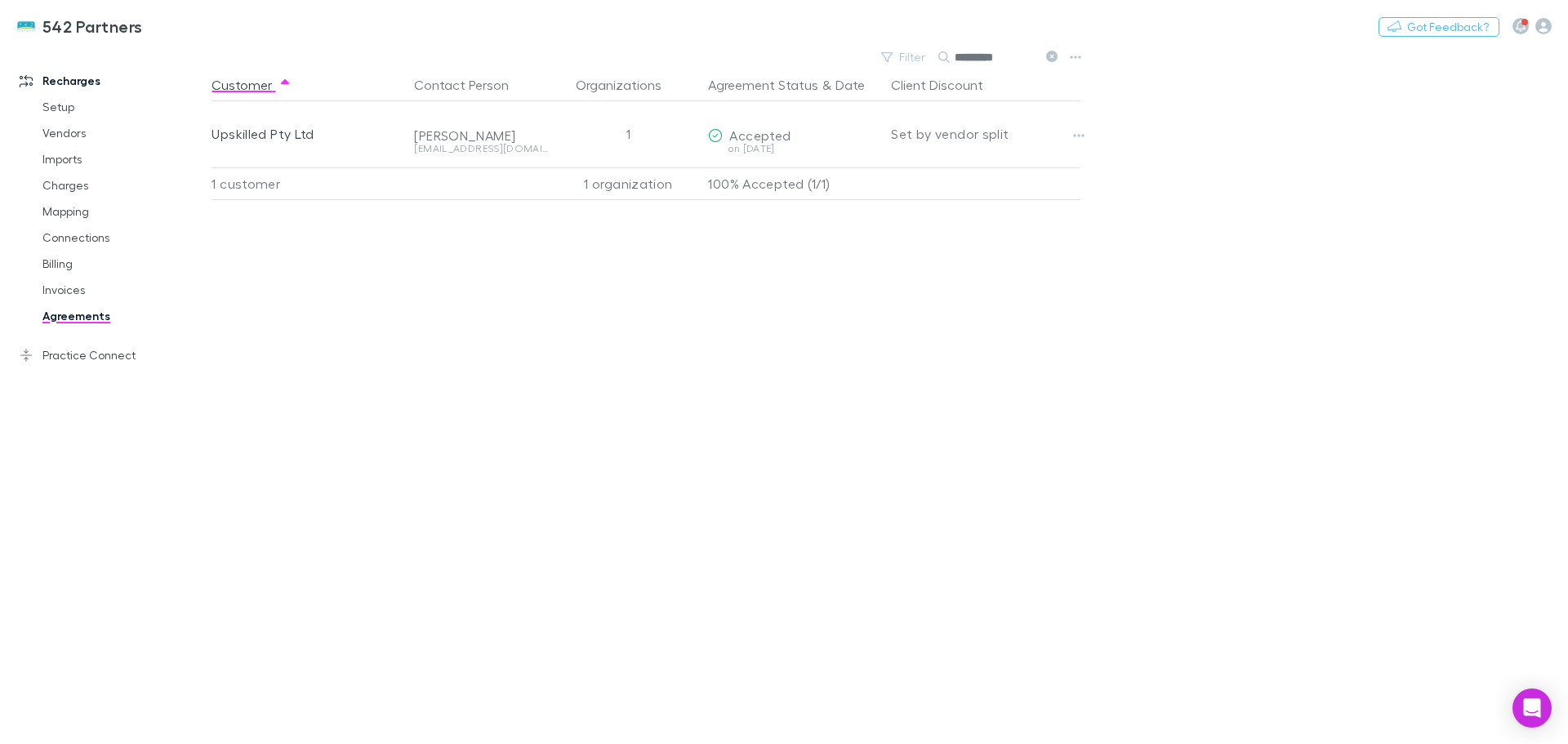
type input "*********"
click at [55, 298] on link "Invoices" at bounding box center [123, 290] width 194 height 26
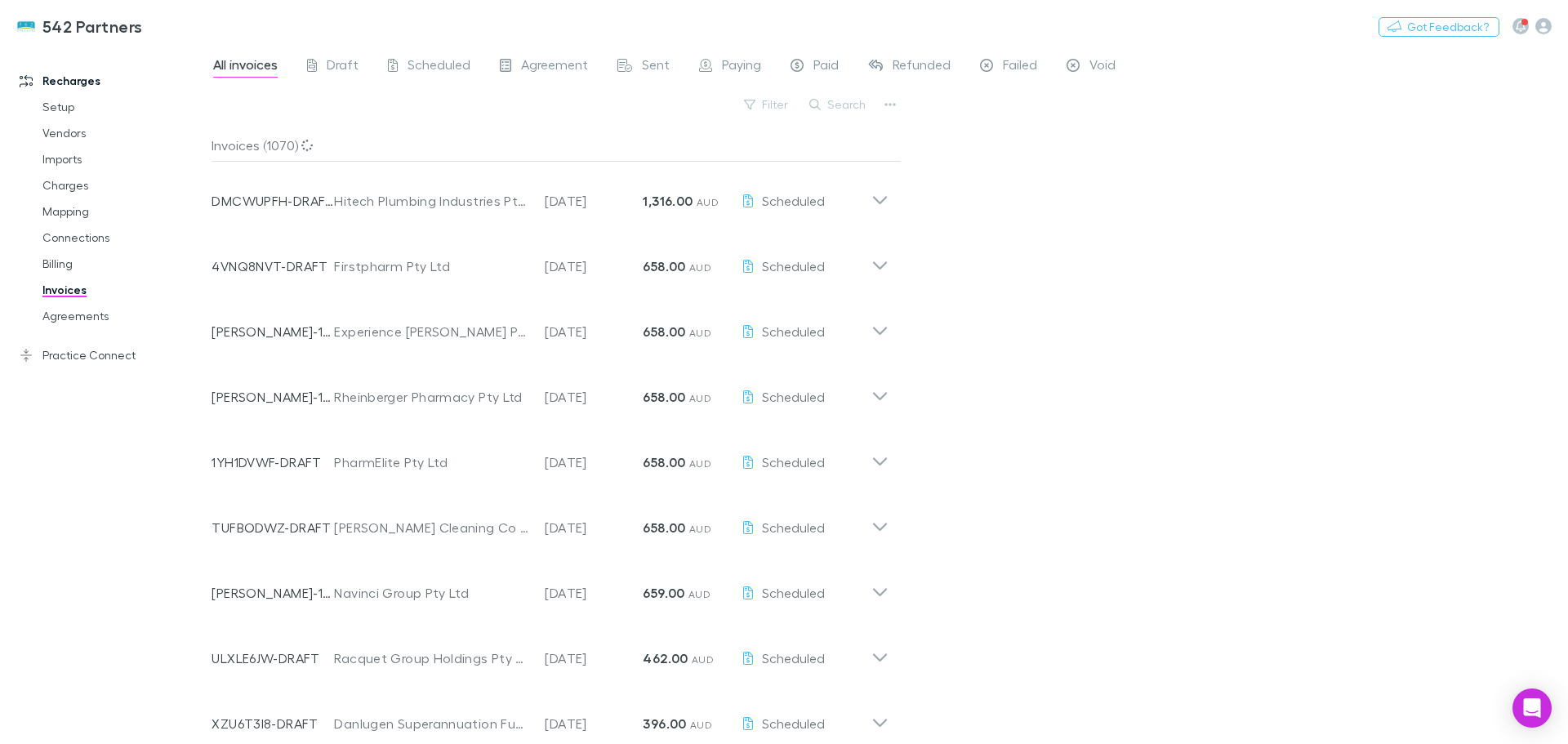
click at [831, 105] on button "Search" at bounding box center [838, 104] width 74 height 20
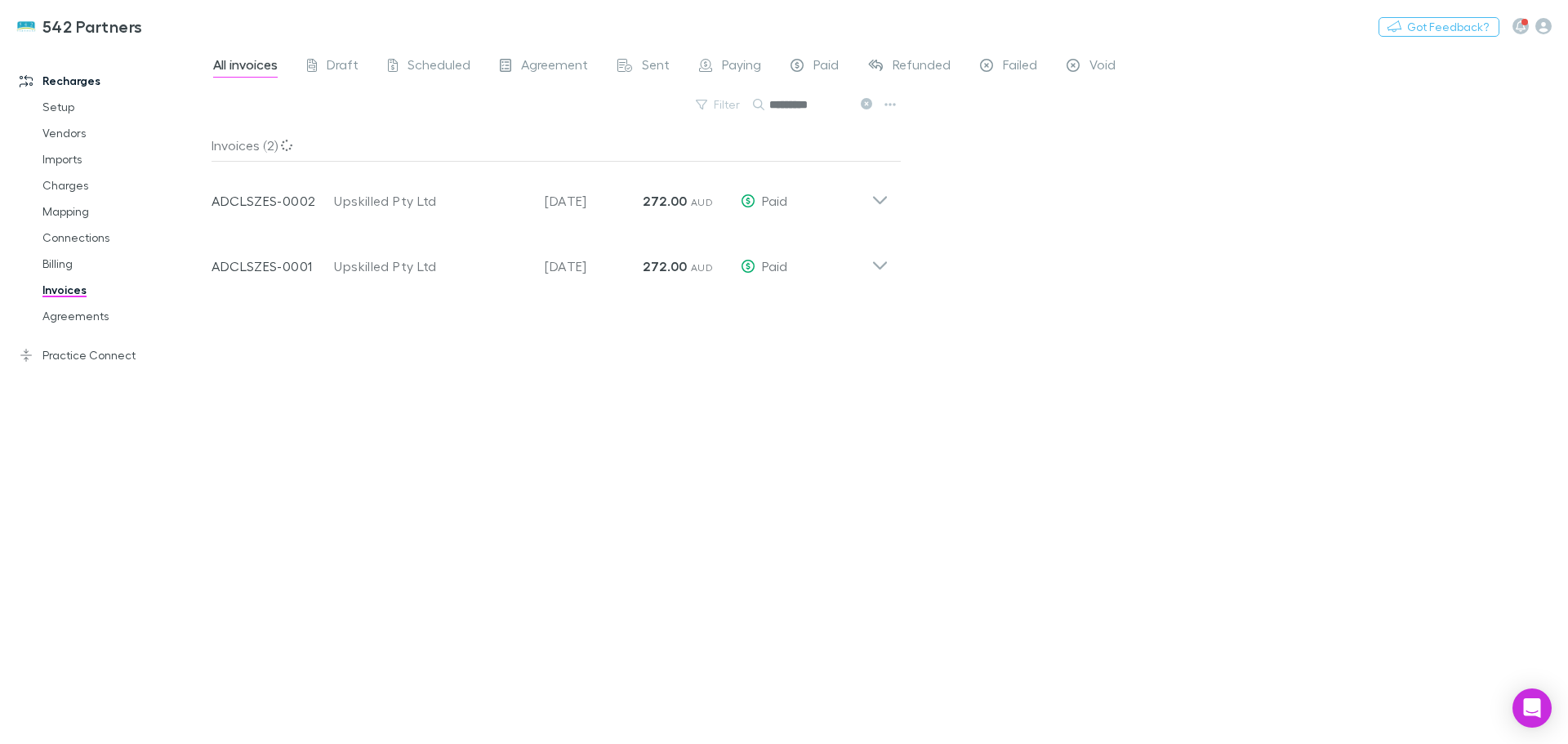
type input "*********"
click at [256, 513] on div "Invoices (2) Invoice Number ADCLSZES-0002 Customer Upskilled Pty Ltd Invoice Da…" at bounding box center [556, 430] width 690 height 602
click at [881, 186] on icon at bounding box center [880, 195] width 17 height 33
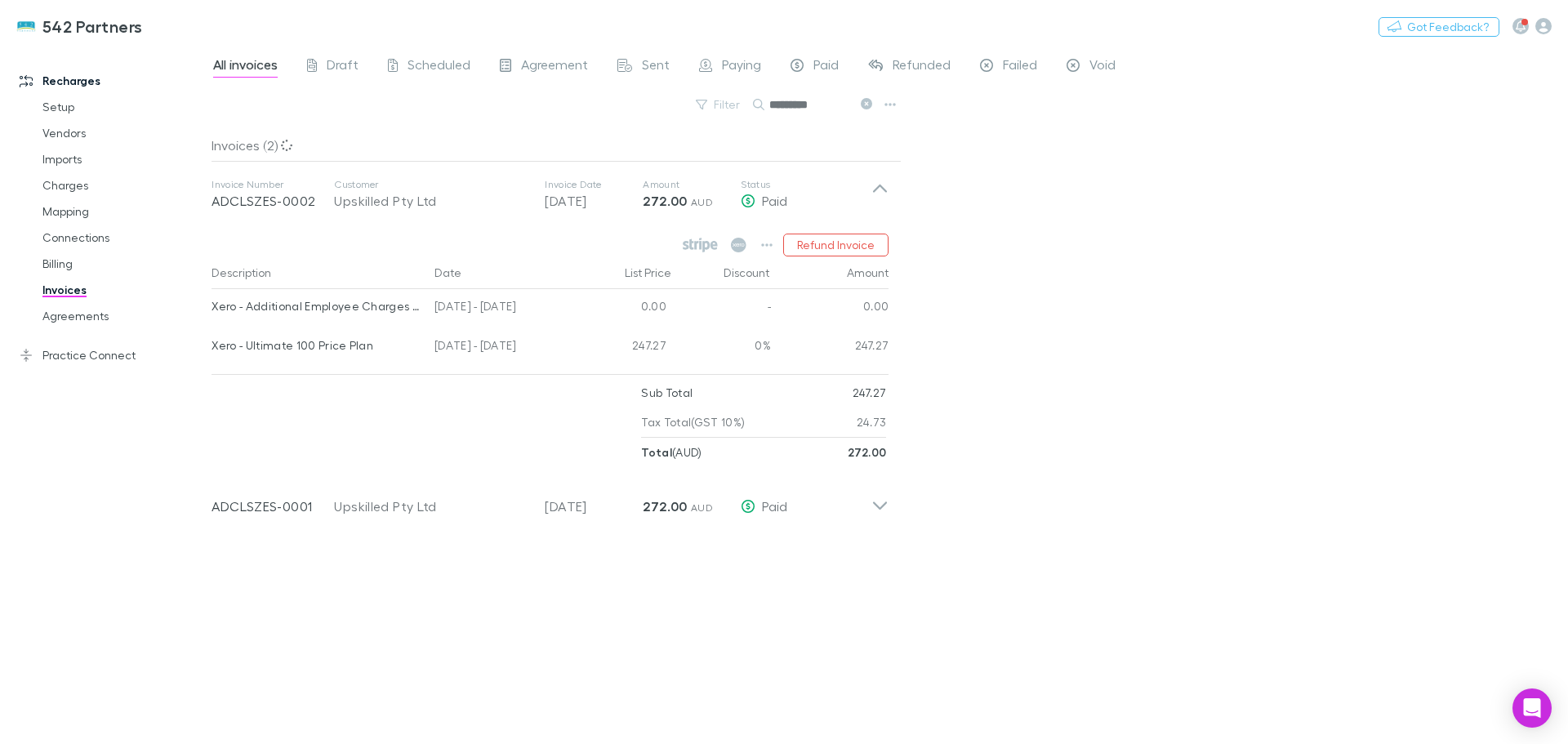
click at [764, 243] on icon "button" at bounding box center [766, 244] width 11 height 13
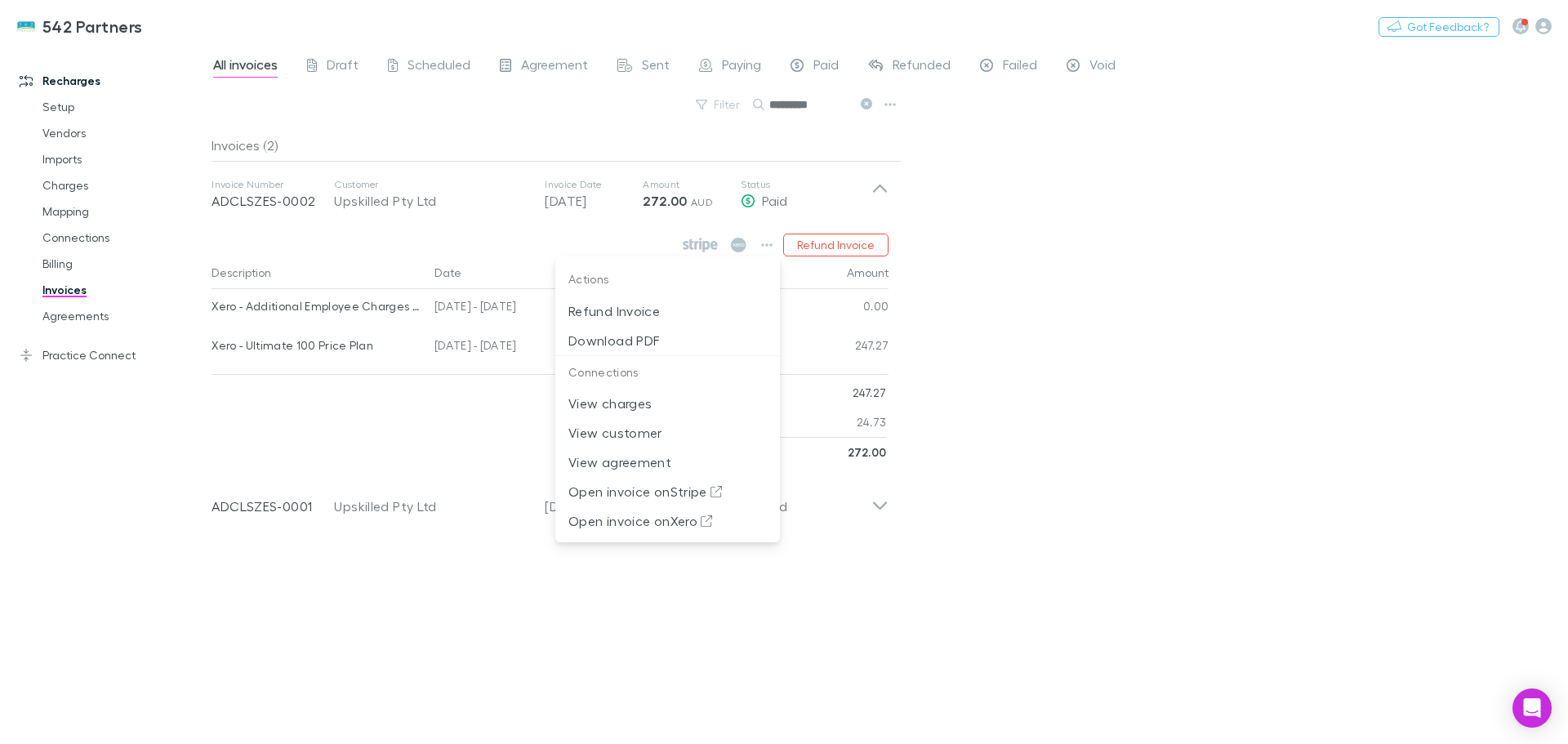
click at [600, 348] on p "Download PDF" at bounding box center [667, 340] width 198 height 20
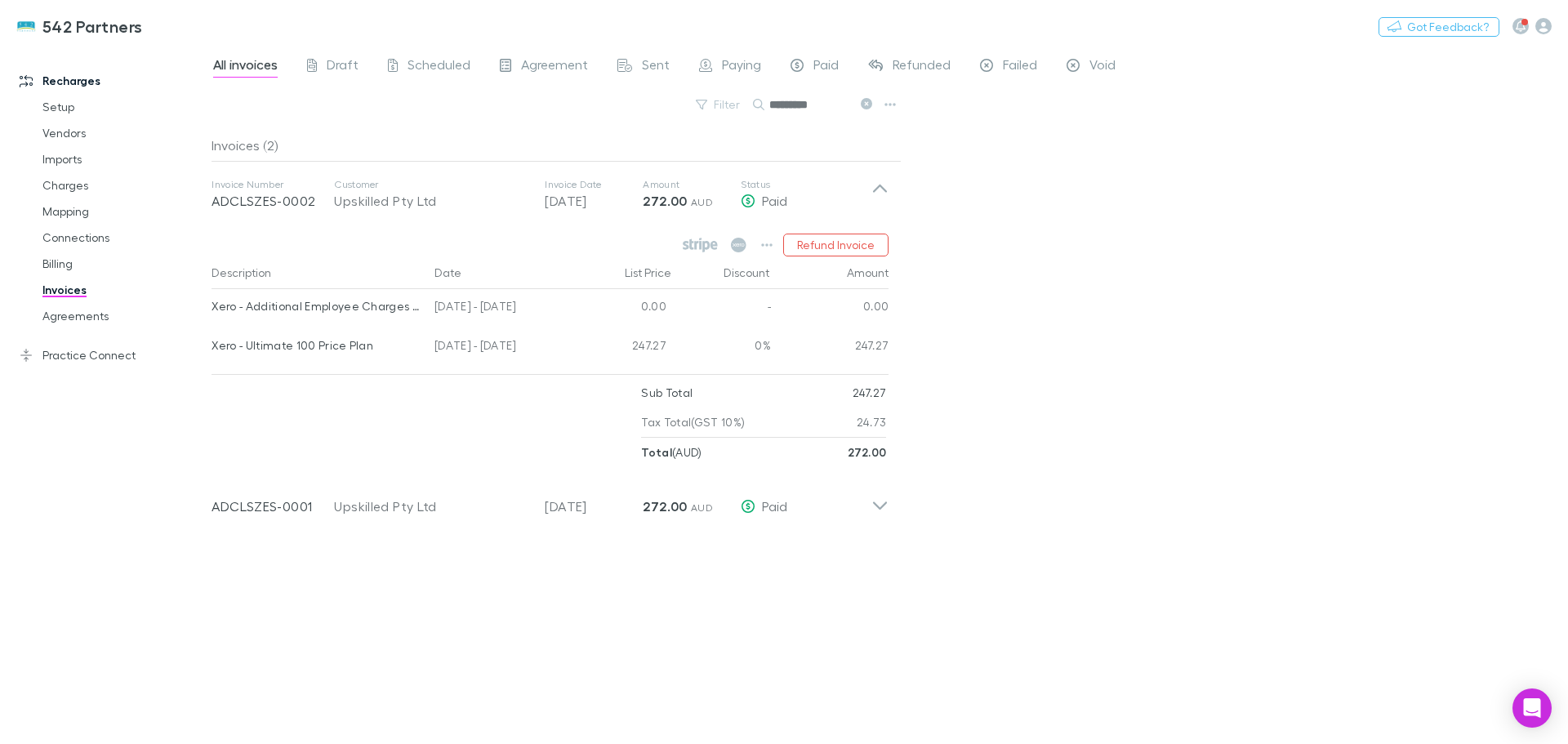
click at [75, 319] on link "Agreements" at bounding box center [123, 316] width 194 height 26
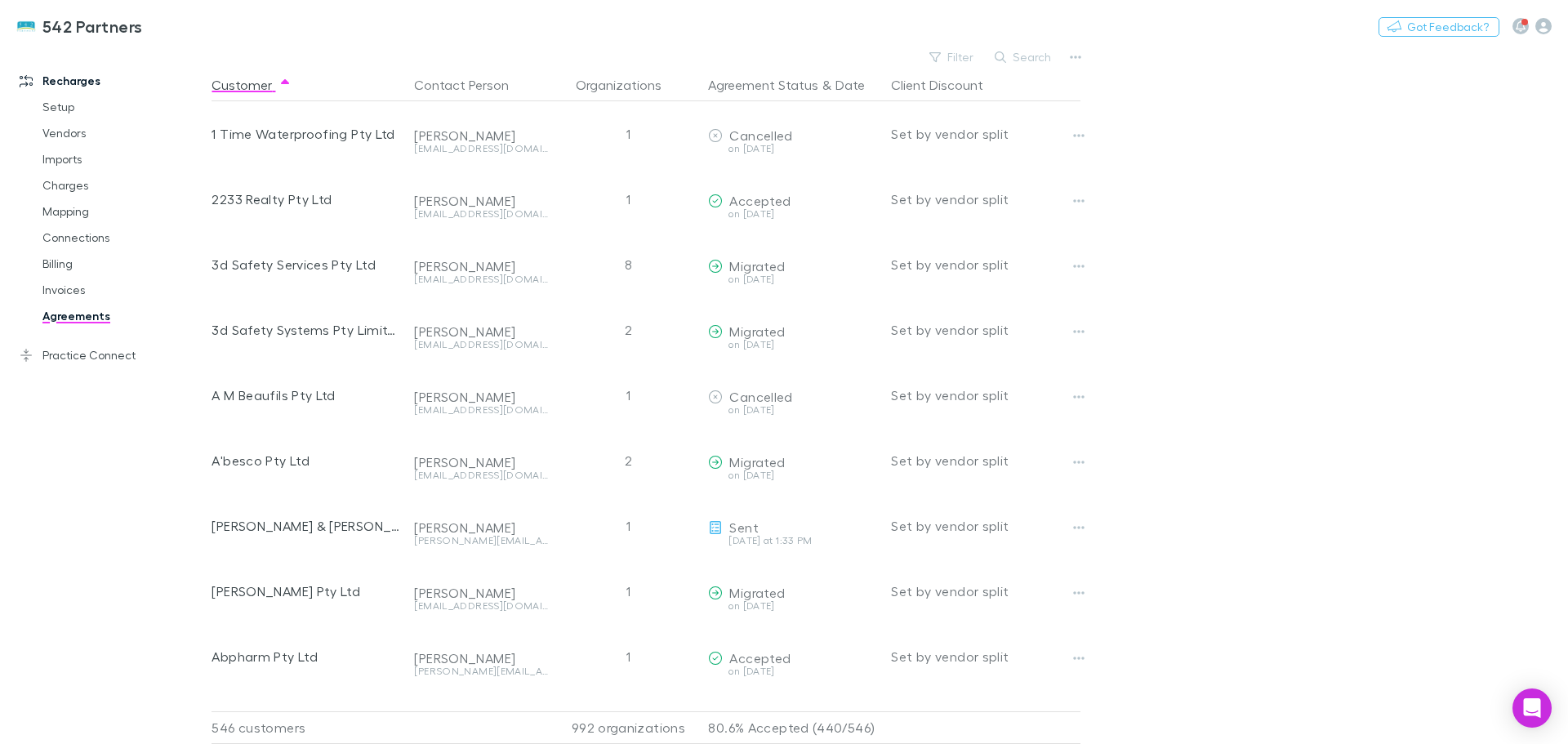
click at [1029, 55] on button "Search" at bounding box center [1023, 57] width 74 height 20
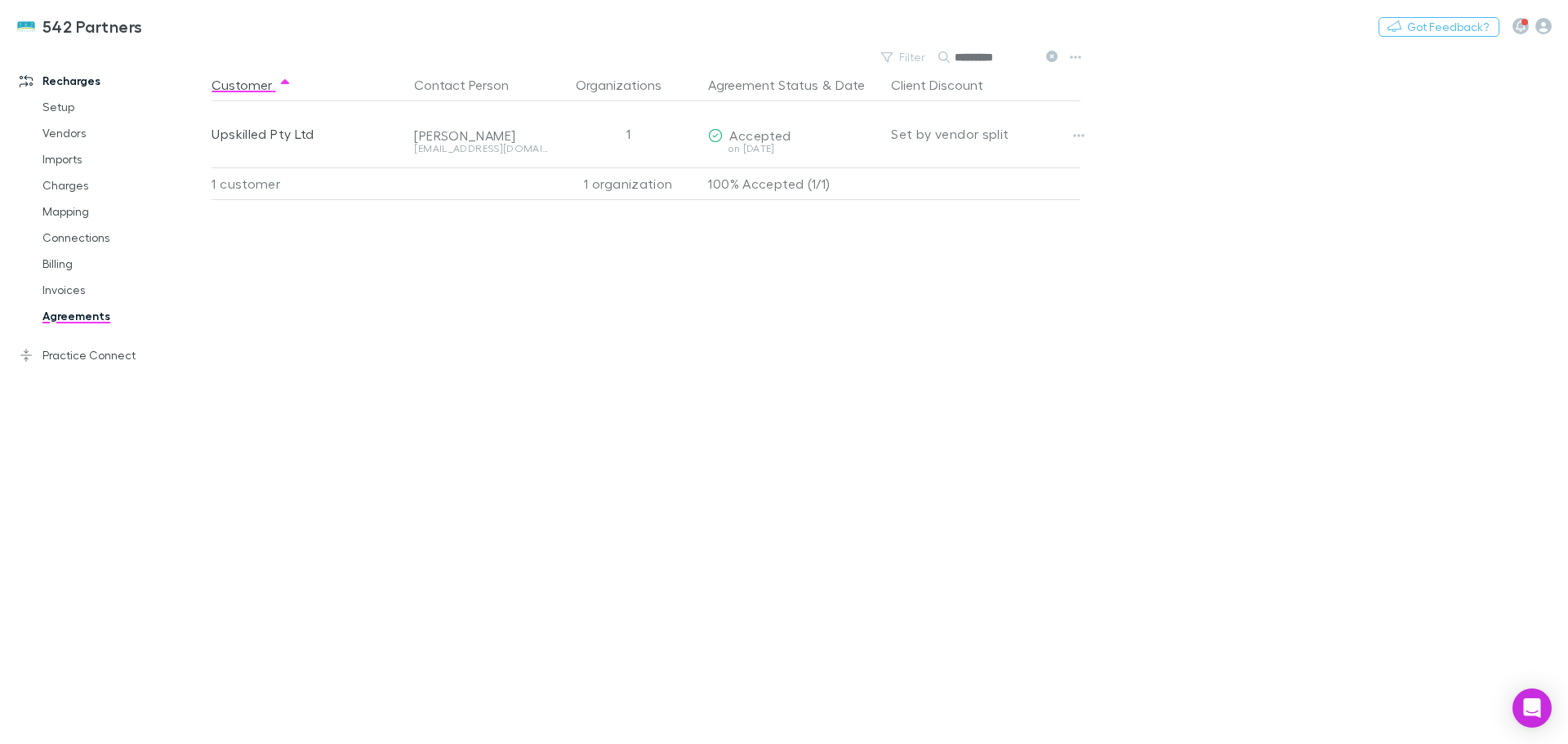
type input "*********"
drag, startPoint x: 577, startPoint y: 525, endPoint x: 578, endPoint y: 513, distance: 12.0
click at [578, 514] on div "Customer Contact Person Organizations Agreement Status & Date Client Discount U…" at bounding box center [661, 406] width 899 height 676
